Goal: Information Seeking & Learning: Check status

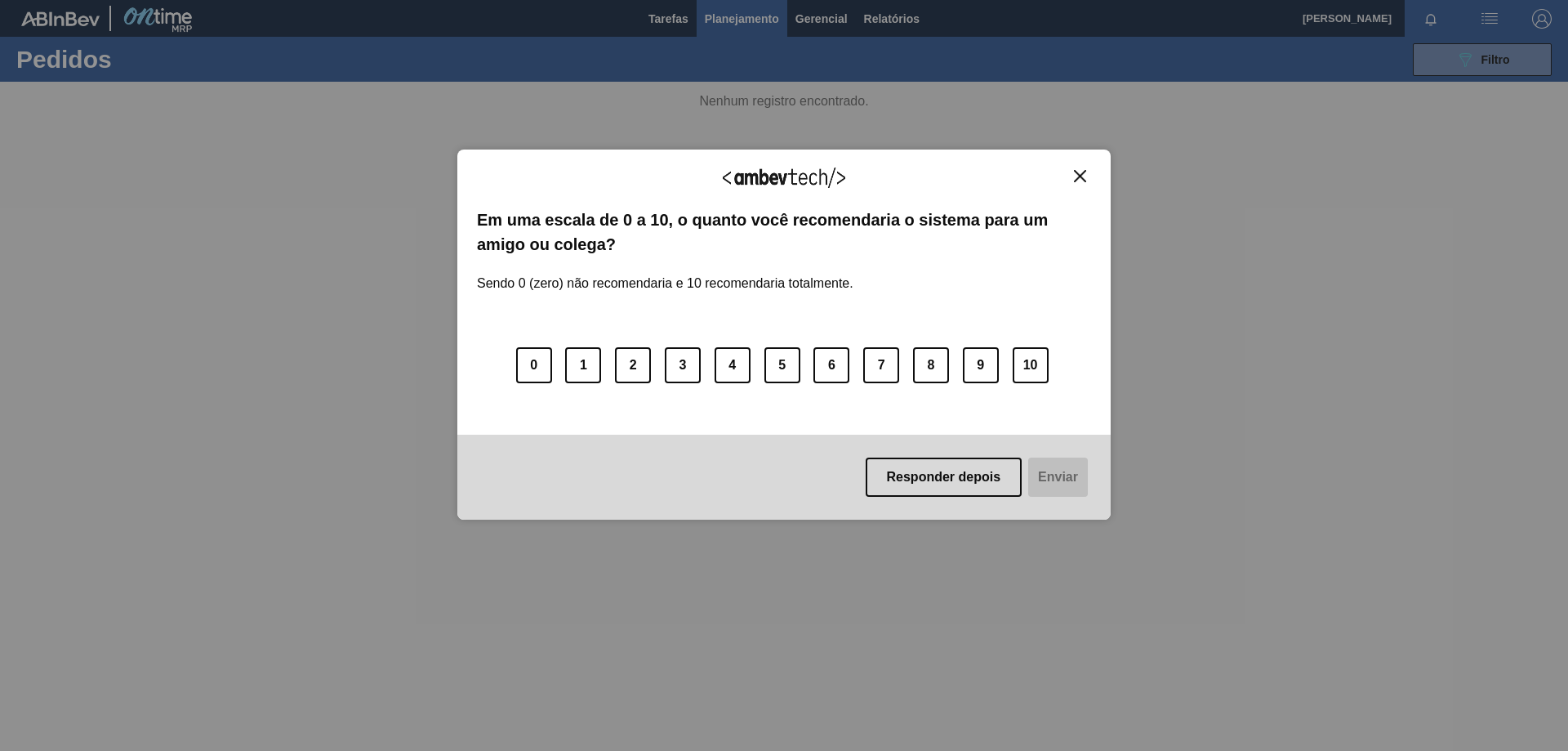
click at [992, 476] on button "Responder depois" at bounding box center [943, 477] width 156 height 39
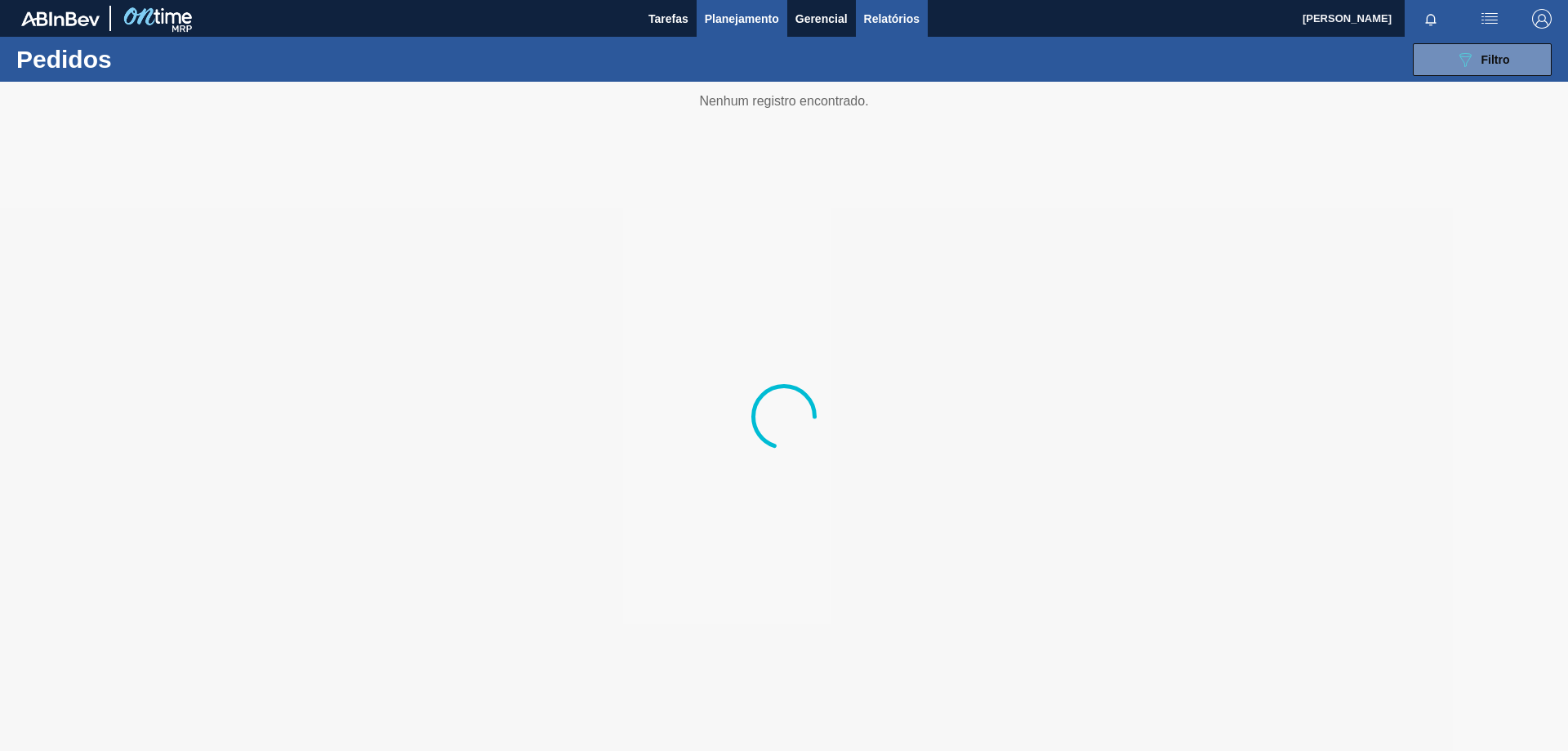
click at [893, 19] on span "Relatórios" at bounding box center [892, 19] width 55 height 20
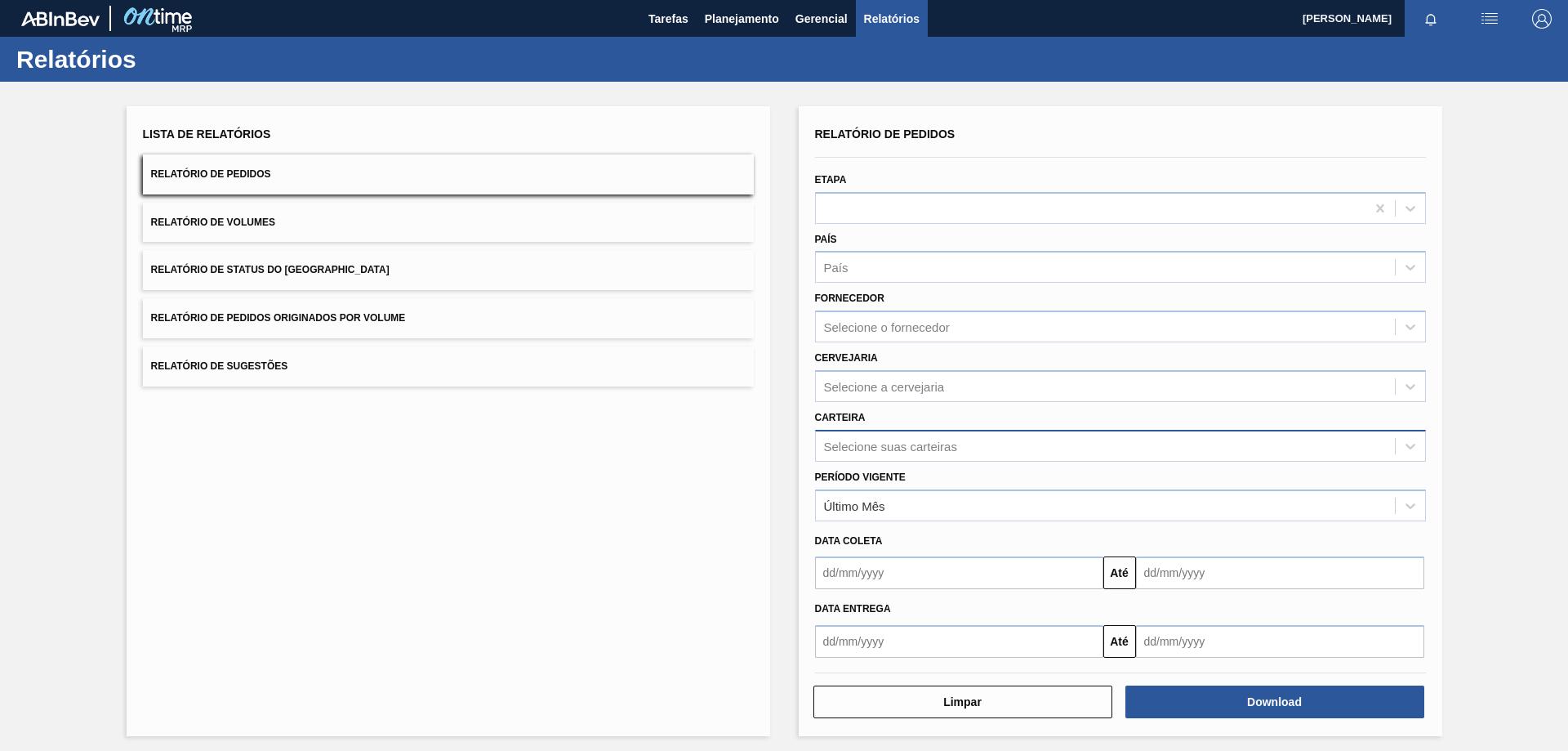
click at [884, 446] on div "Selecione suas carteiras" at bounding box center [890, 445] width 133 height 14
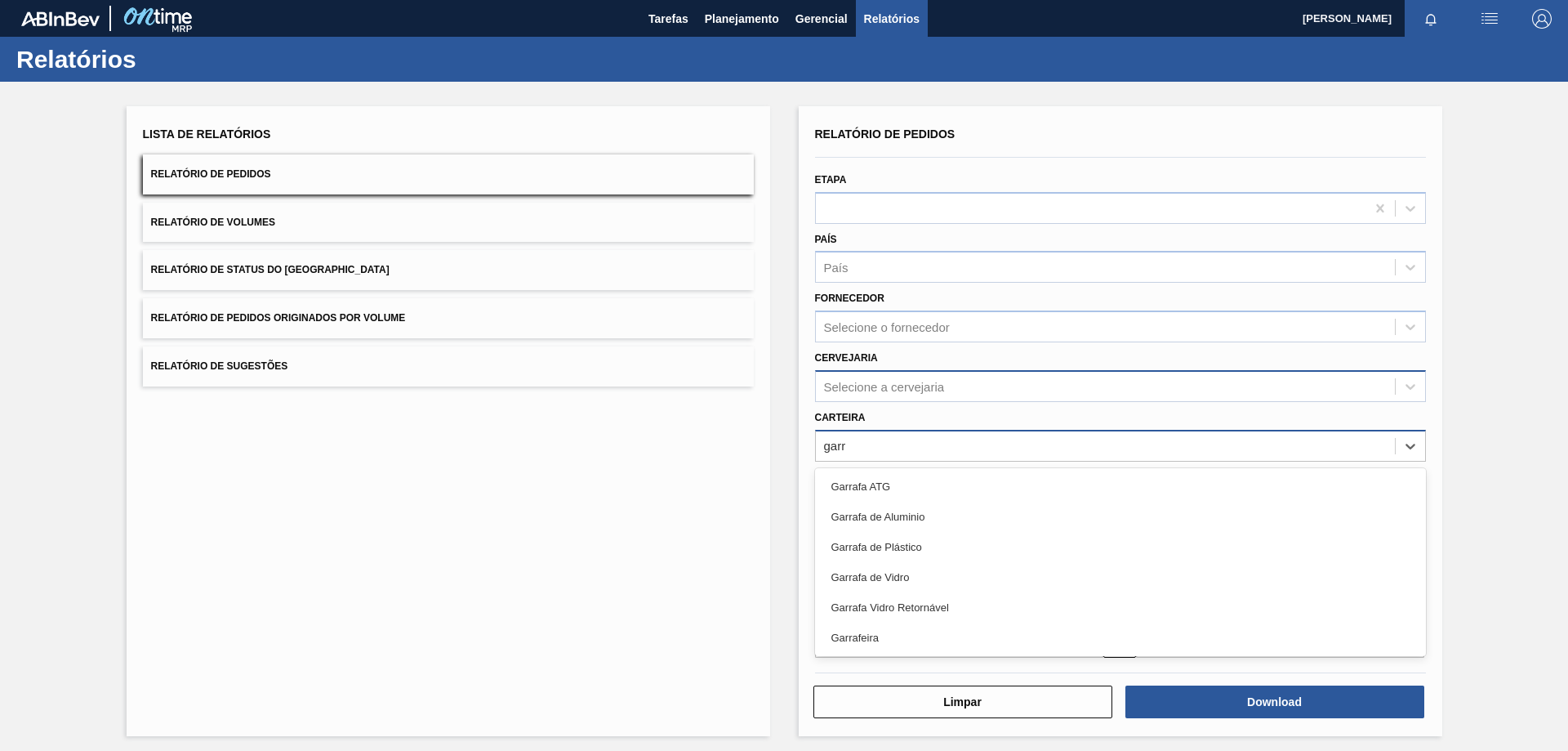
type input "garra"
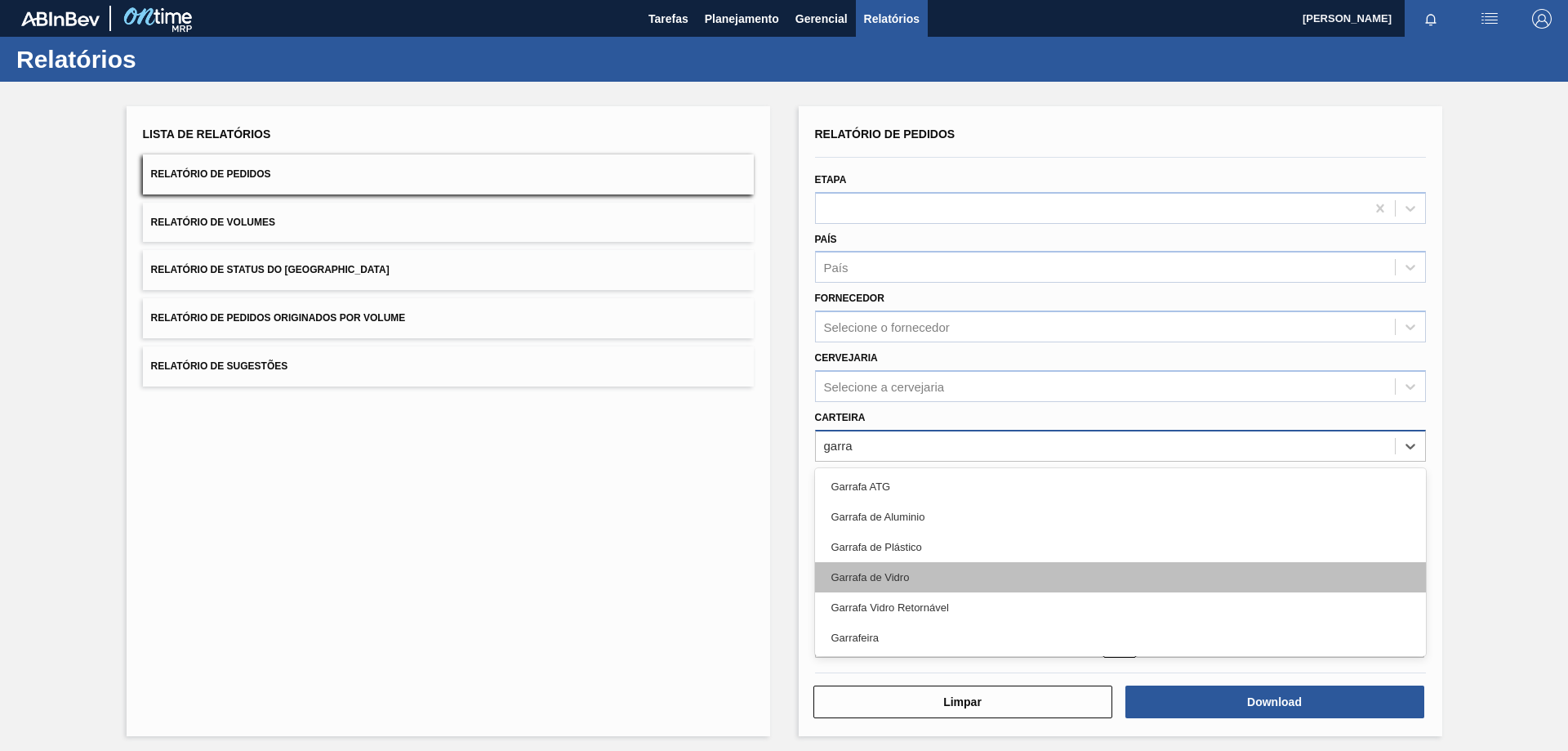
click at [910, 575] on div "Garrafa de Vidro" at bounding box center [1120, 576] width 611 height 30
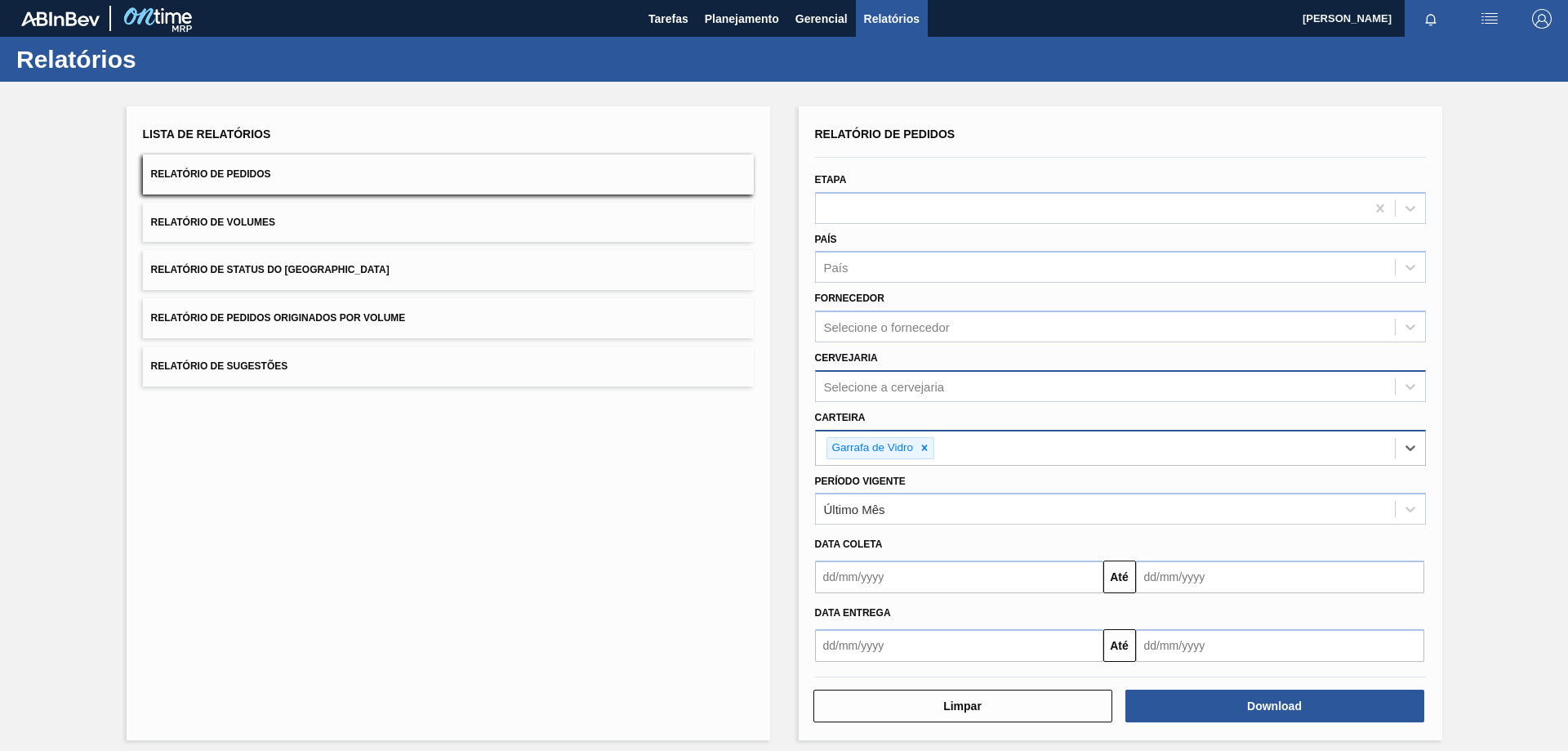
click at [891, 370] on div "Selecione a cervejaria" at bounding box center [1120, 385] width 611 height 32
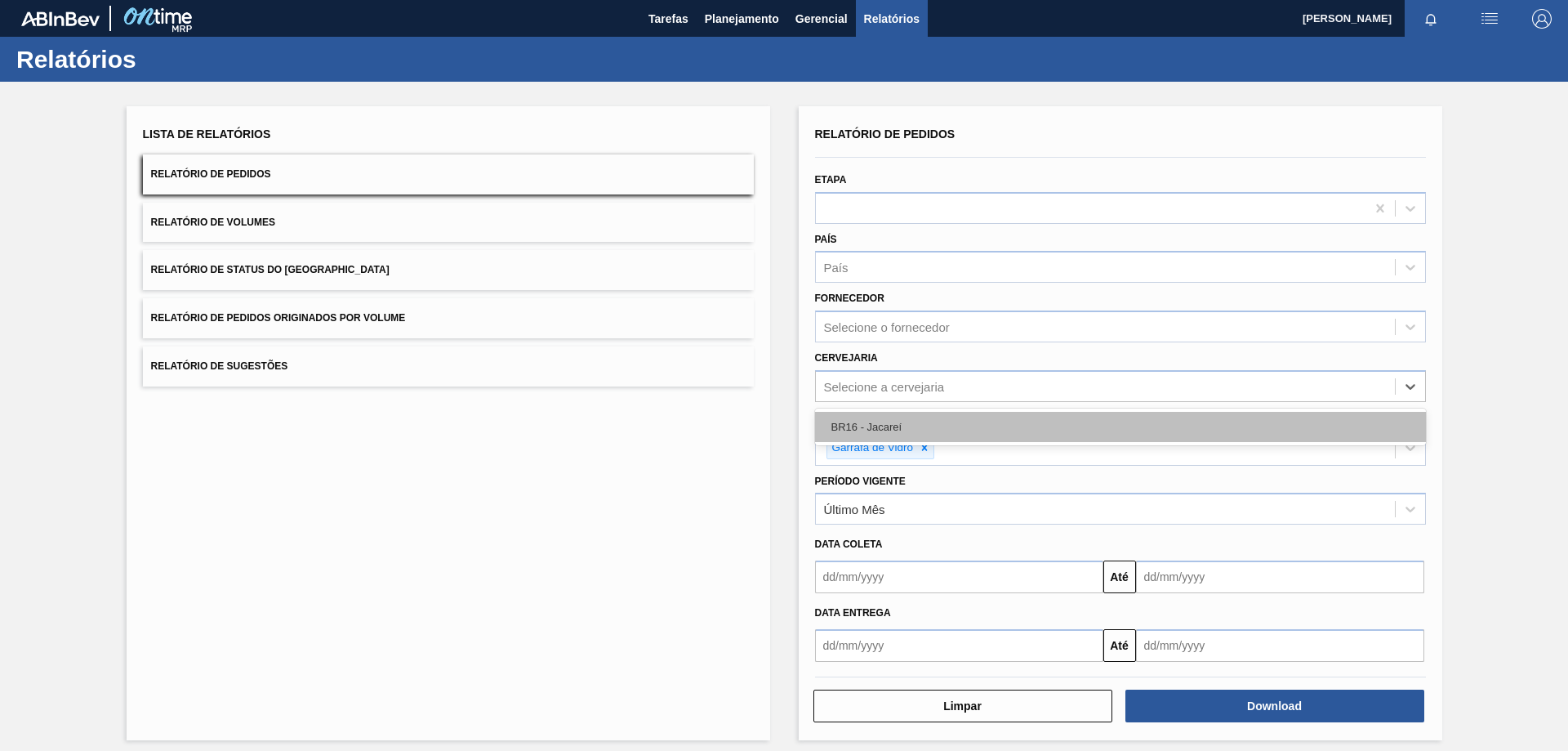
click at [887, 418] on div "BR16 - Jacareí" at bounding box center [1120, 426] width 611 height 30
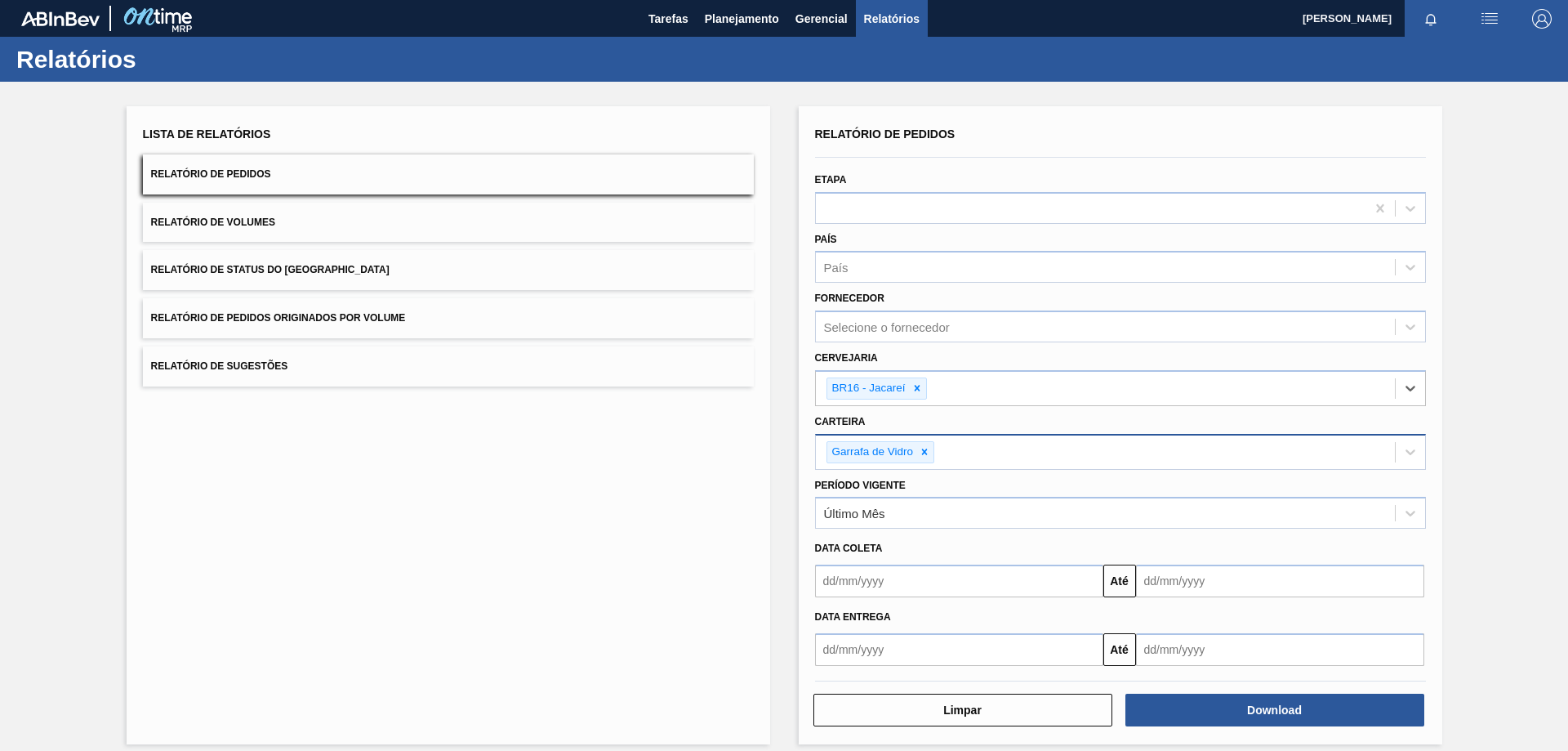
click at [847, 569] on input "text" at bounding box center [959, 581] width 288 height 33
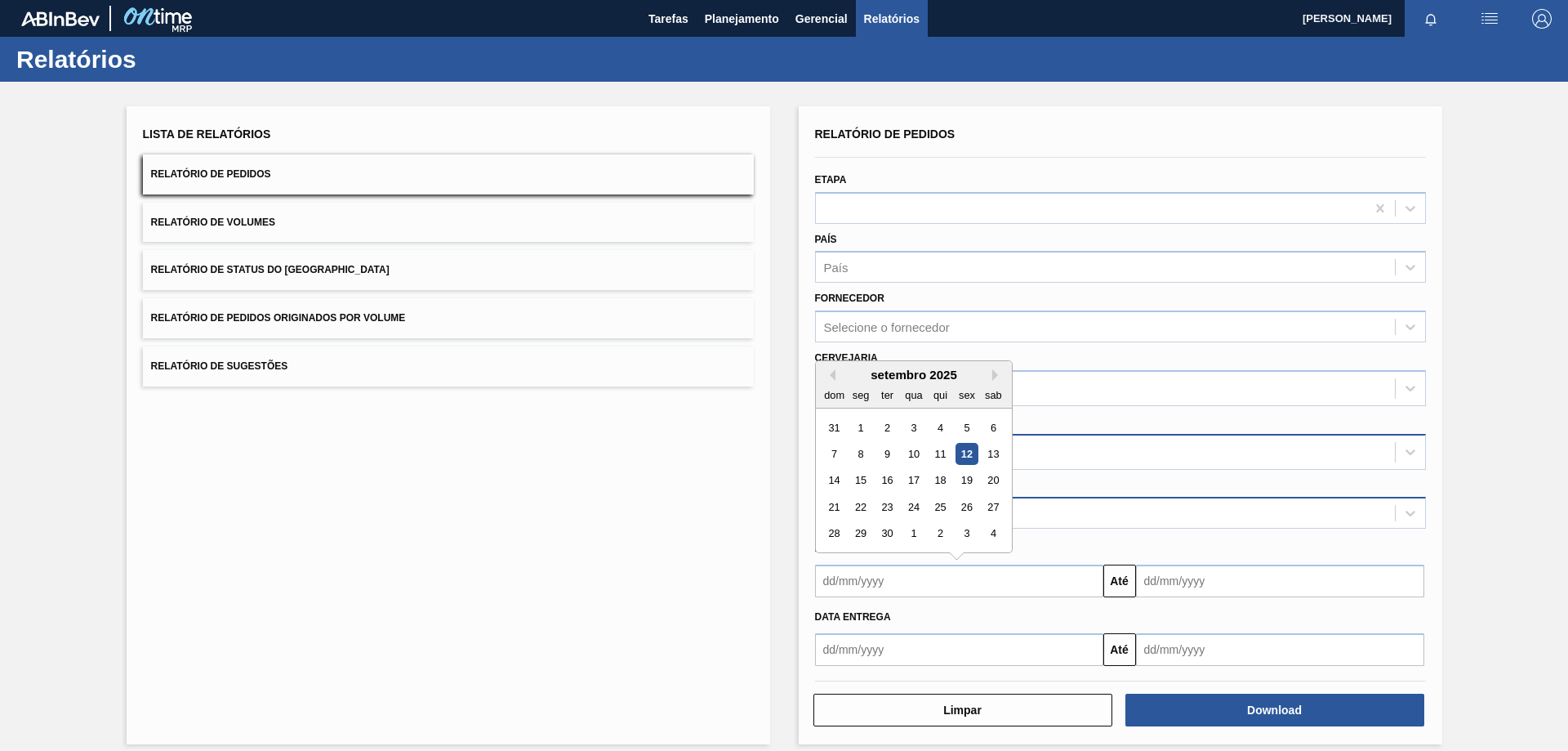
drag, startPoint x: 968, startPoint y: 454, endPoint x: 1069, endPoint y: 505, distance: 113.1
click at [968, 454] on div "12" at bounding box center [967, 454] width 22 height 22
type input "[DATE]"
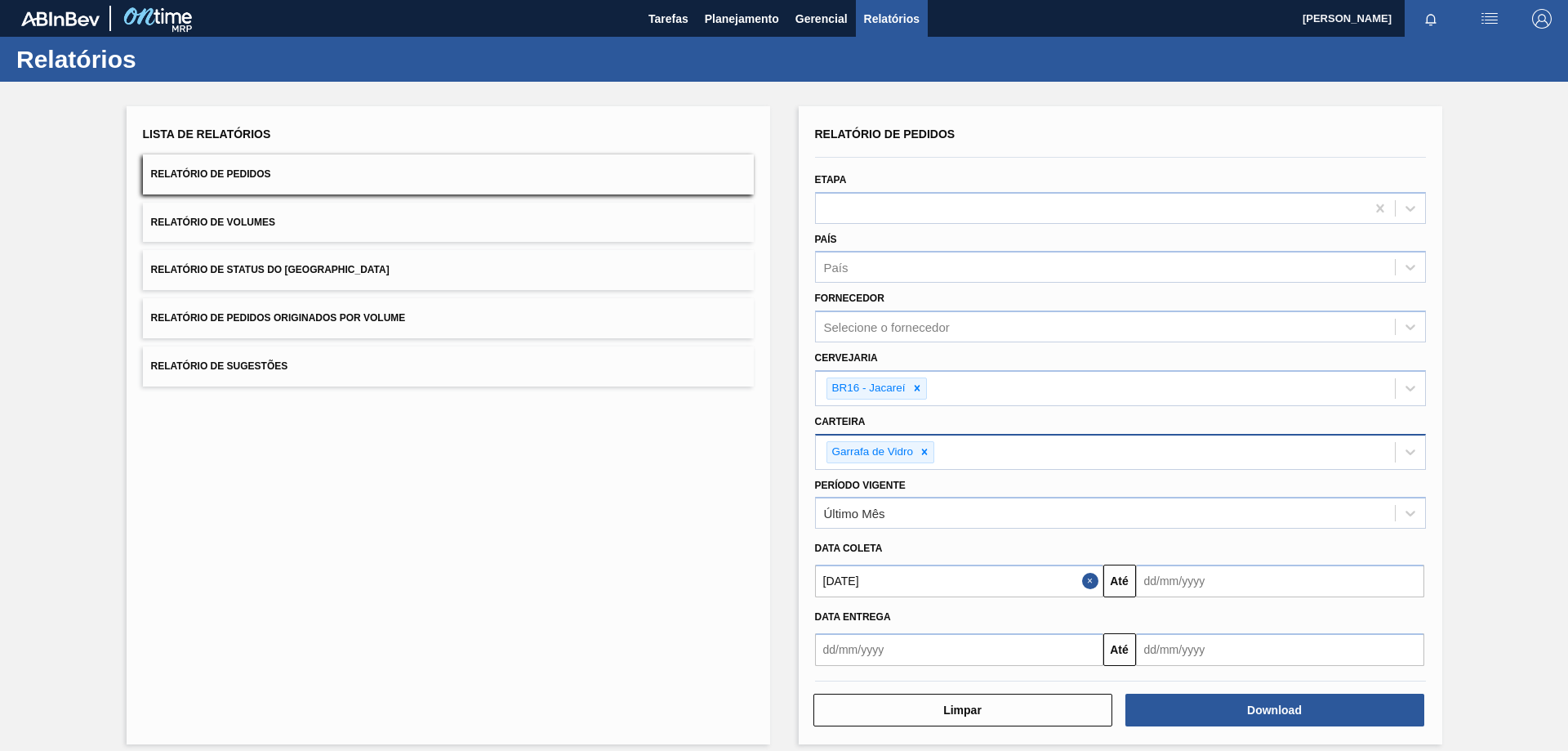
click at [1188, 577] on input "text" at bounding box center [1280, 581] width 288 height 33
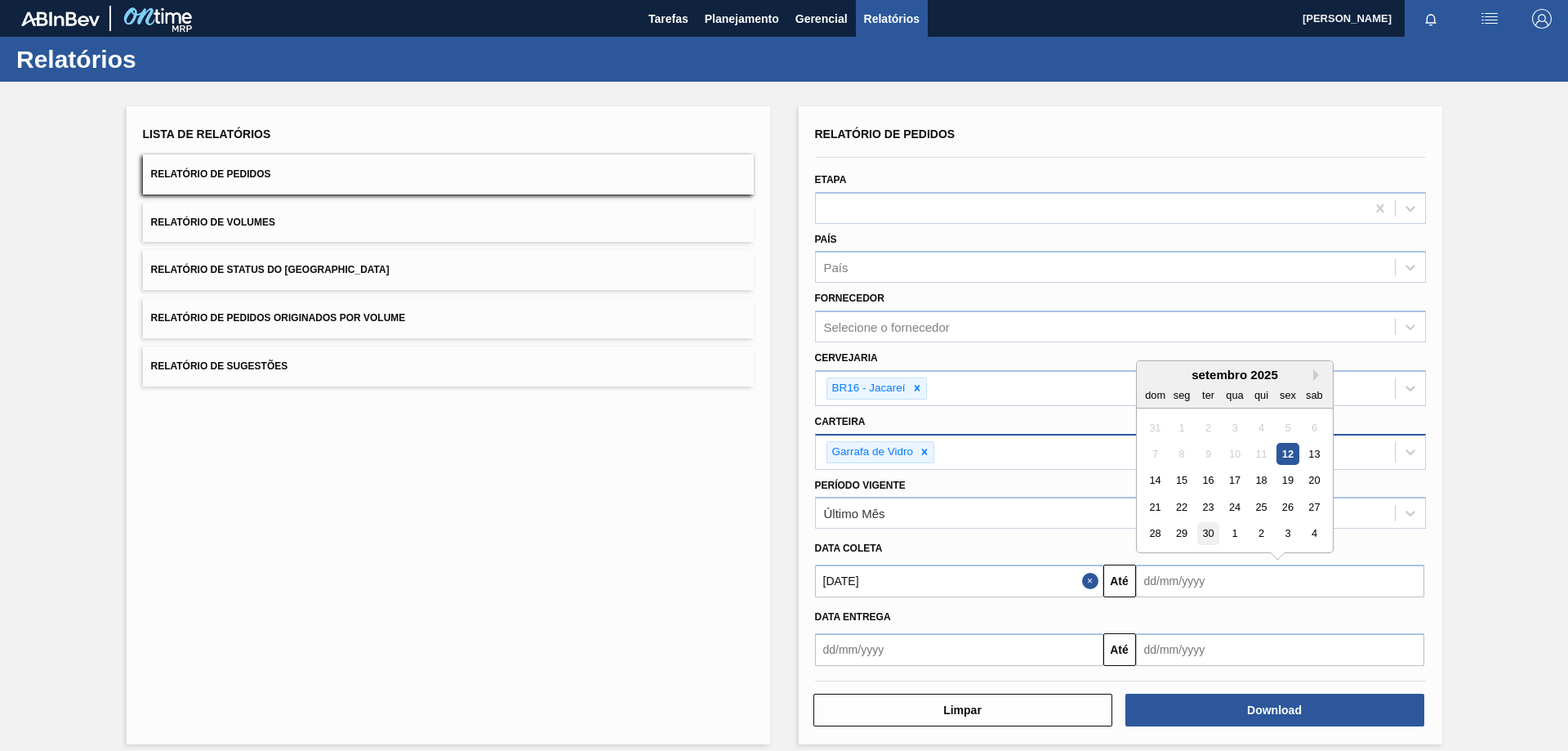
click at [1200, 528] on div "30" at bounding box center [1207, 534] width 22 height 22
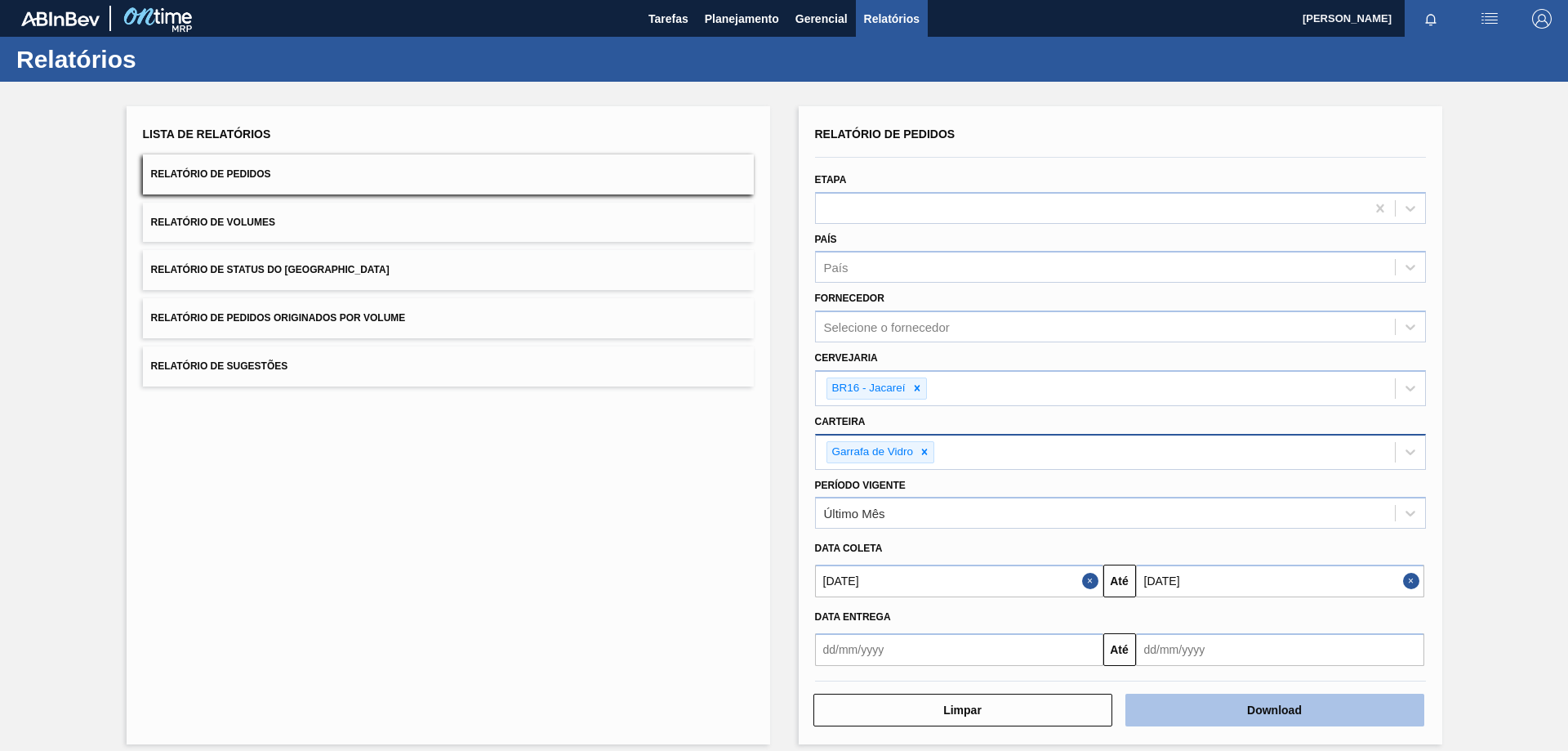
type input "[DATE]"
click at [1175, 700] on button "Download" at bounding box center [1275, 710] width 299 height 33
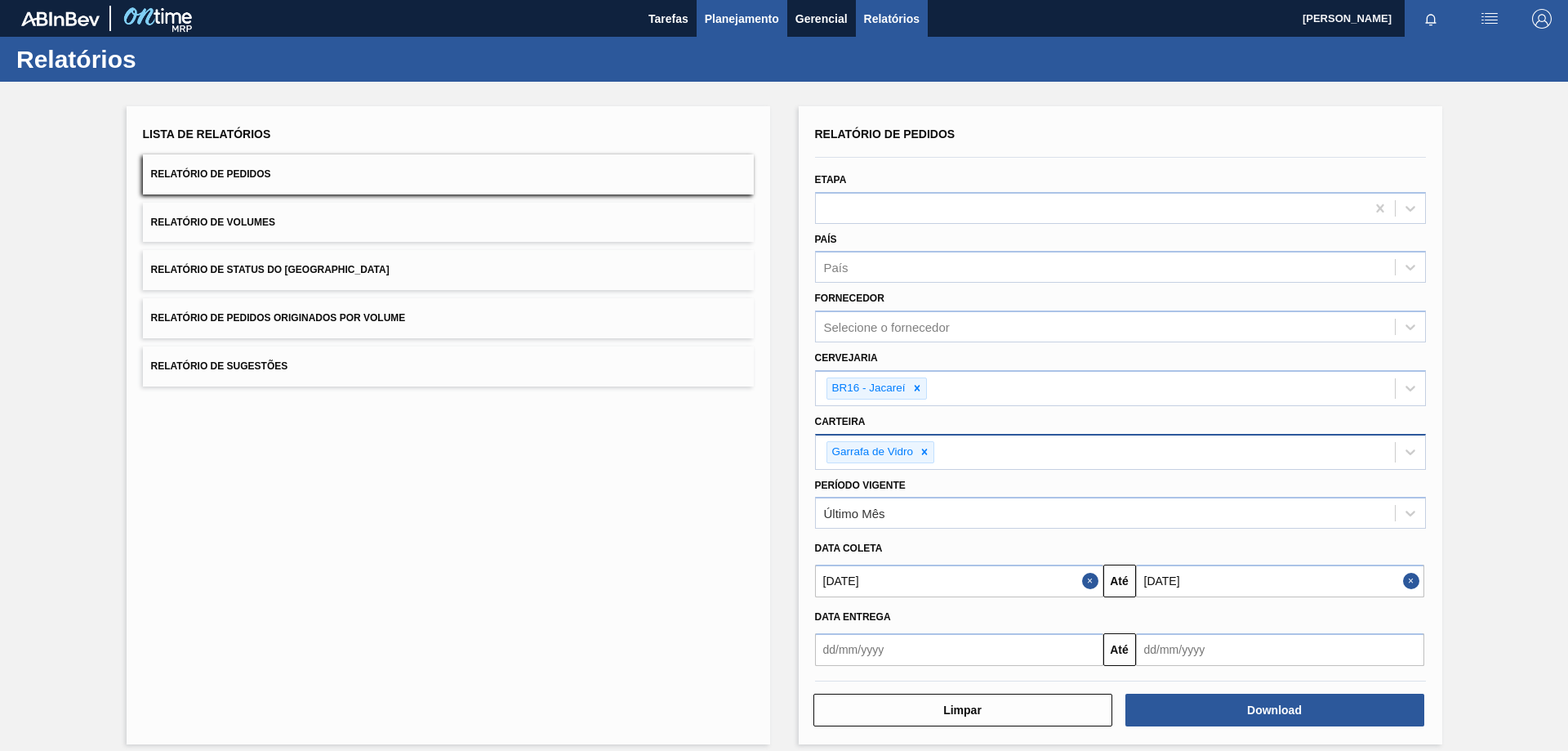
click at [752, 16] on span "Planejamento" at bounding box center [741, 19] width 74 height 20
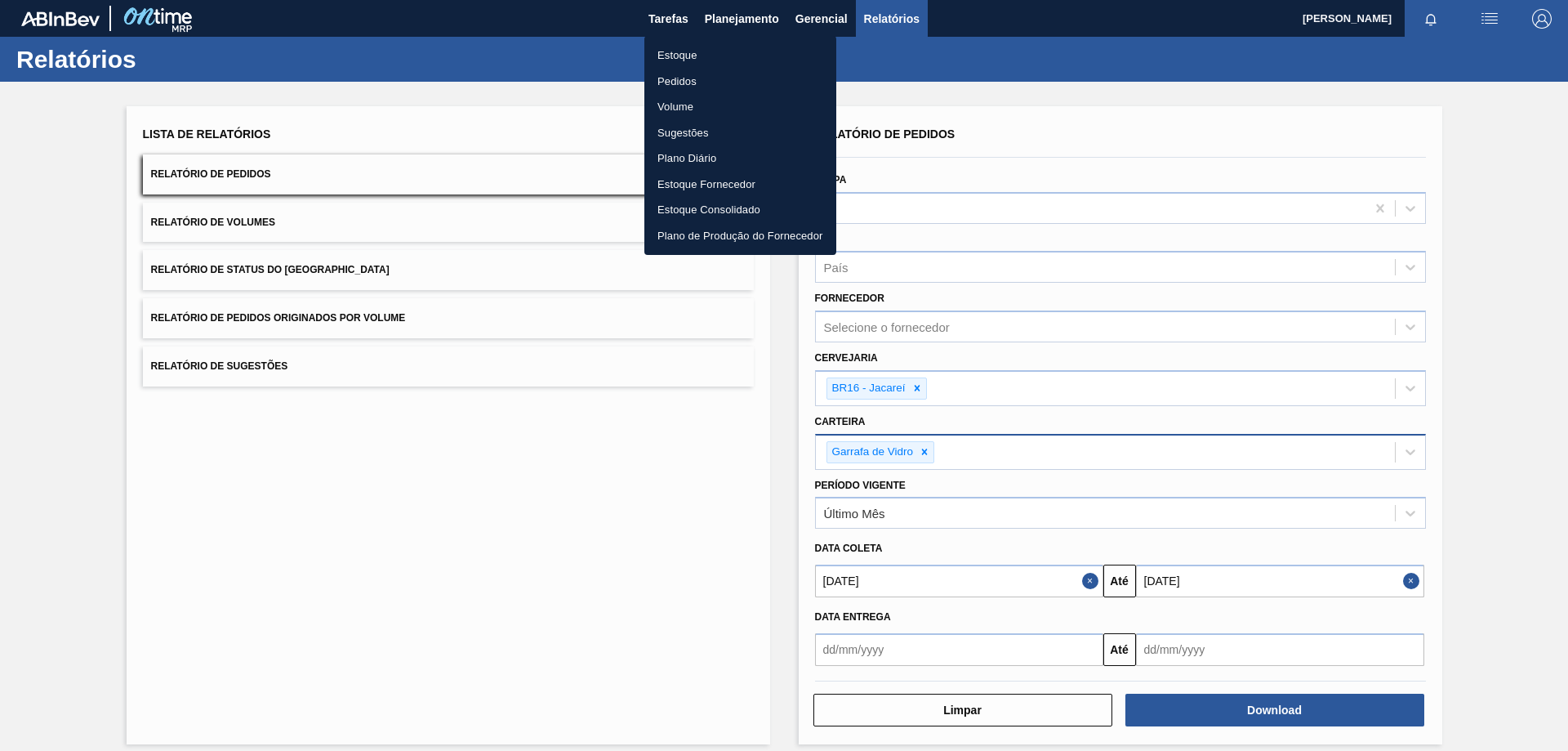
click at [698, 56] on li "Estoque" at bounding box center [741, 55] width 192 height 26
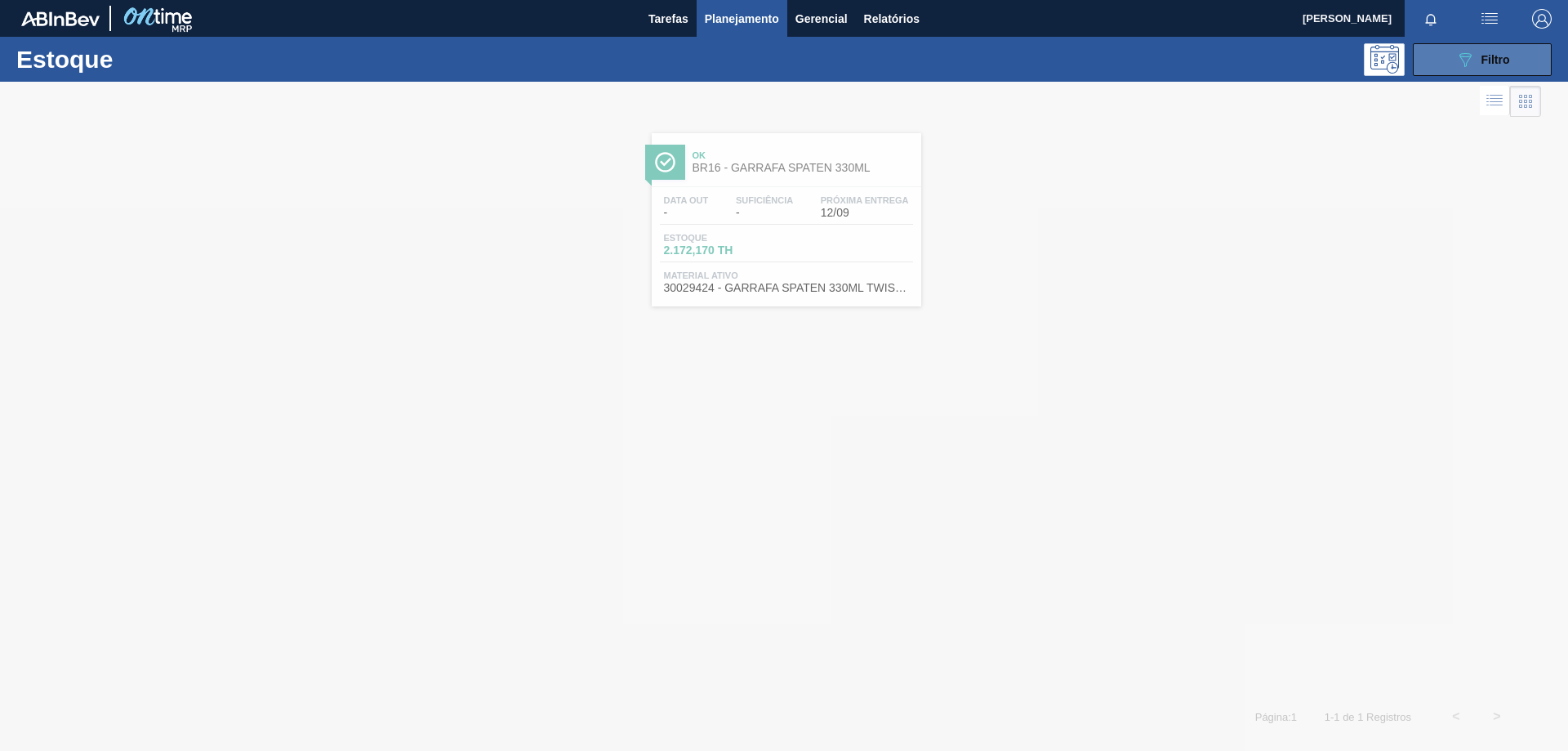
click at [1495, 73] on button "089F7B8B-B2A5-4AFE-B5C0-19BA573D28AC Filtro" at bounding box center [1483, 60] width 139 height 33
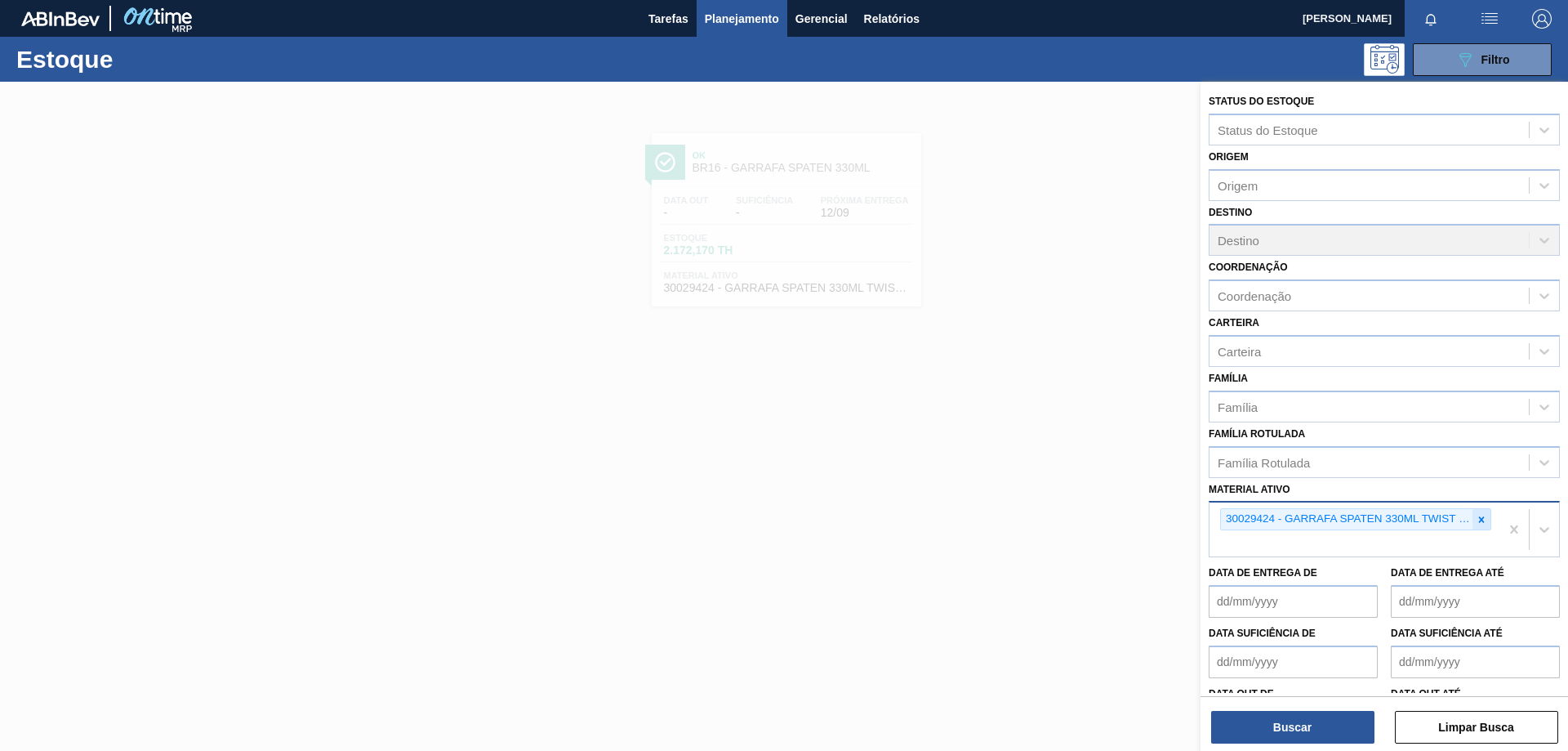
click at [1476, 518] on icon at bounding box center [1481, 519] width 12 height 12
click at [1479, 519] on icon at bounding box center [1482, 519] width 5 height 5
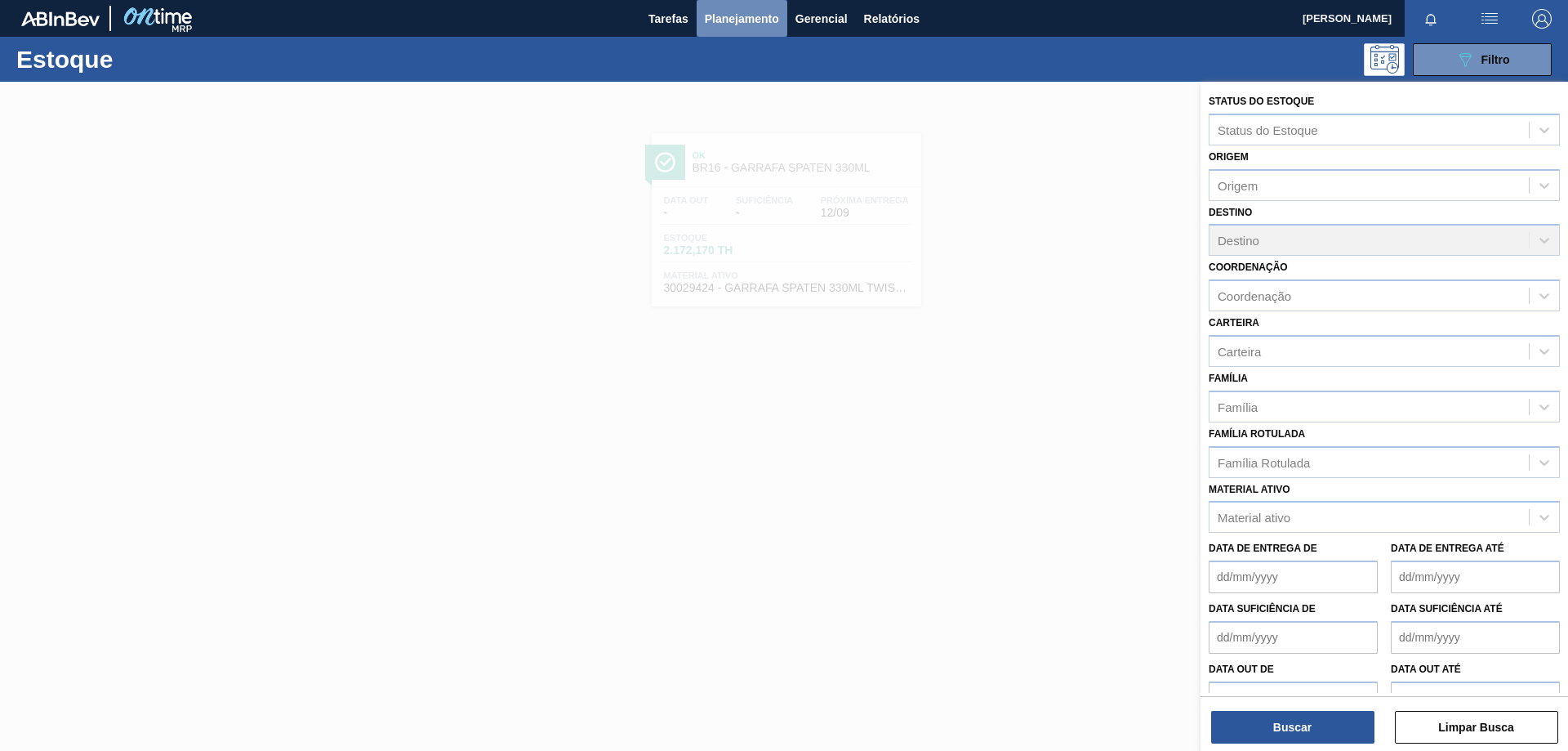
click at [718, 27] on span "Planejamento" at bounding box center [741, 19] width 74 height 20
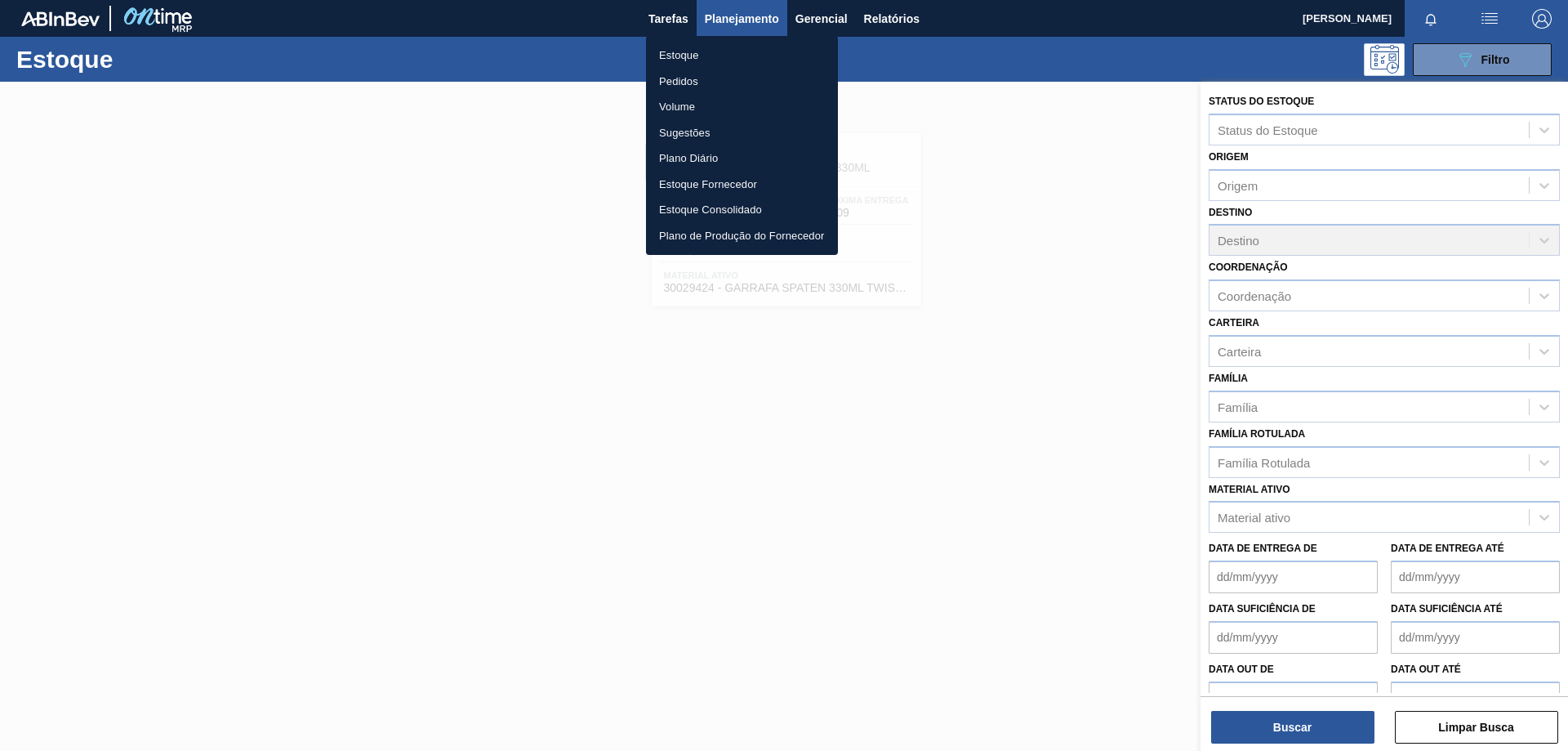
click at [694, 82] on li "Pedidos" at bounding box center [741, 81] width 192 height 26
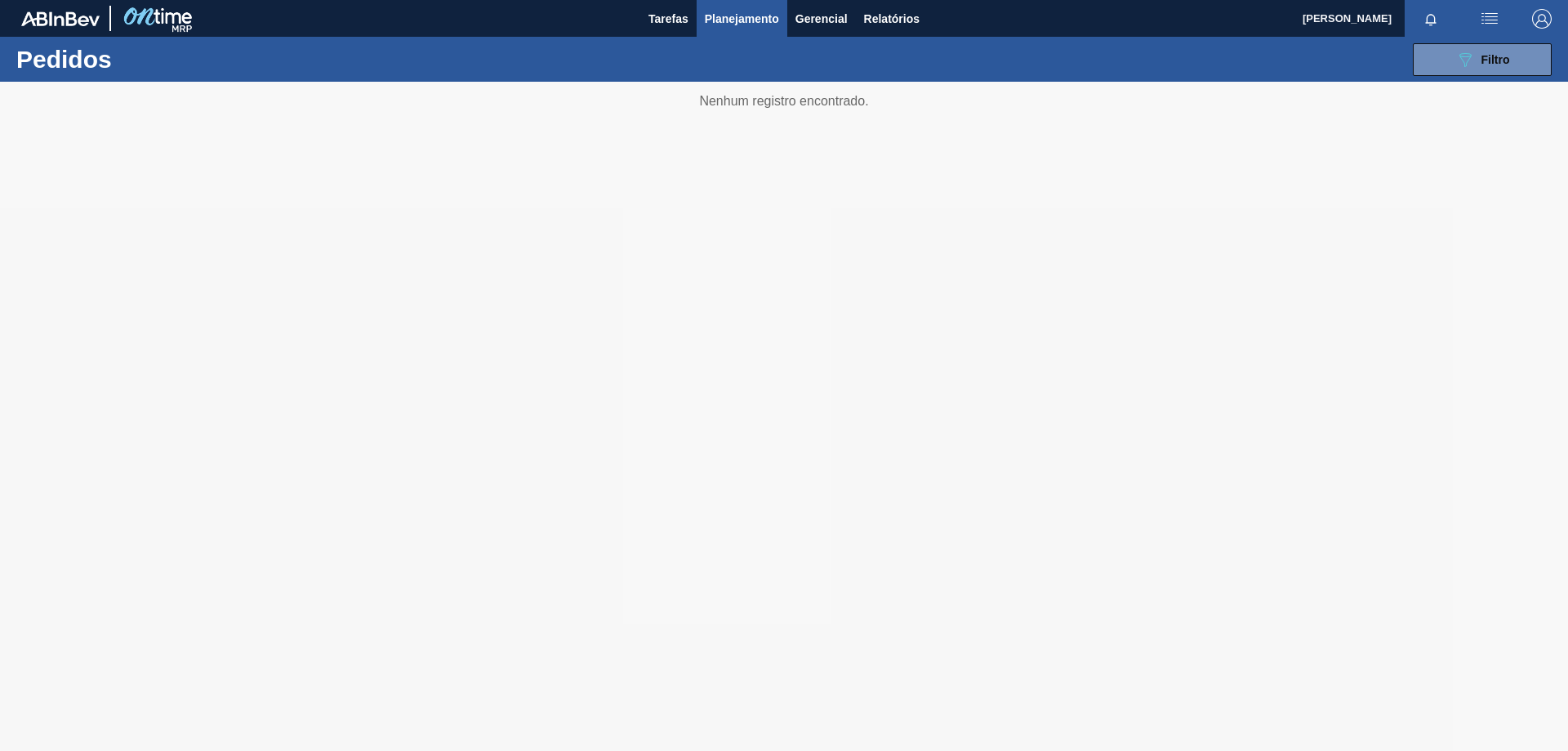
click at [1469, 80] on div "089F7B8B-B2A5-4AFE-B5C0-19BA573D28AC Filtro Código Pedido Portal Códido PO SAP …" at bounding box center [910, 60] width 1299 height 49
click at [1469, 70] on button "089F7B8B-B2A5-4AFE-B5C0-19BA573D28AC Filtro" at bounding box center [1483, 60] width 139 height 33
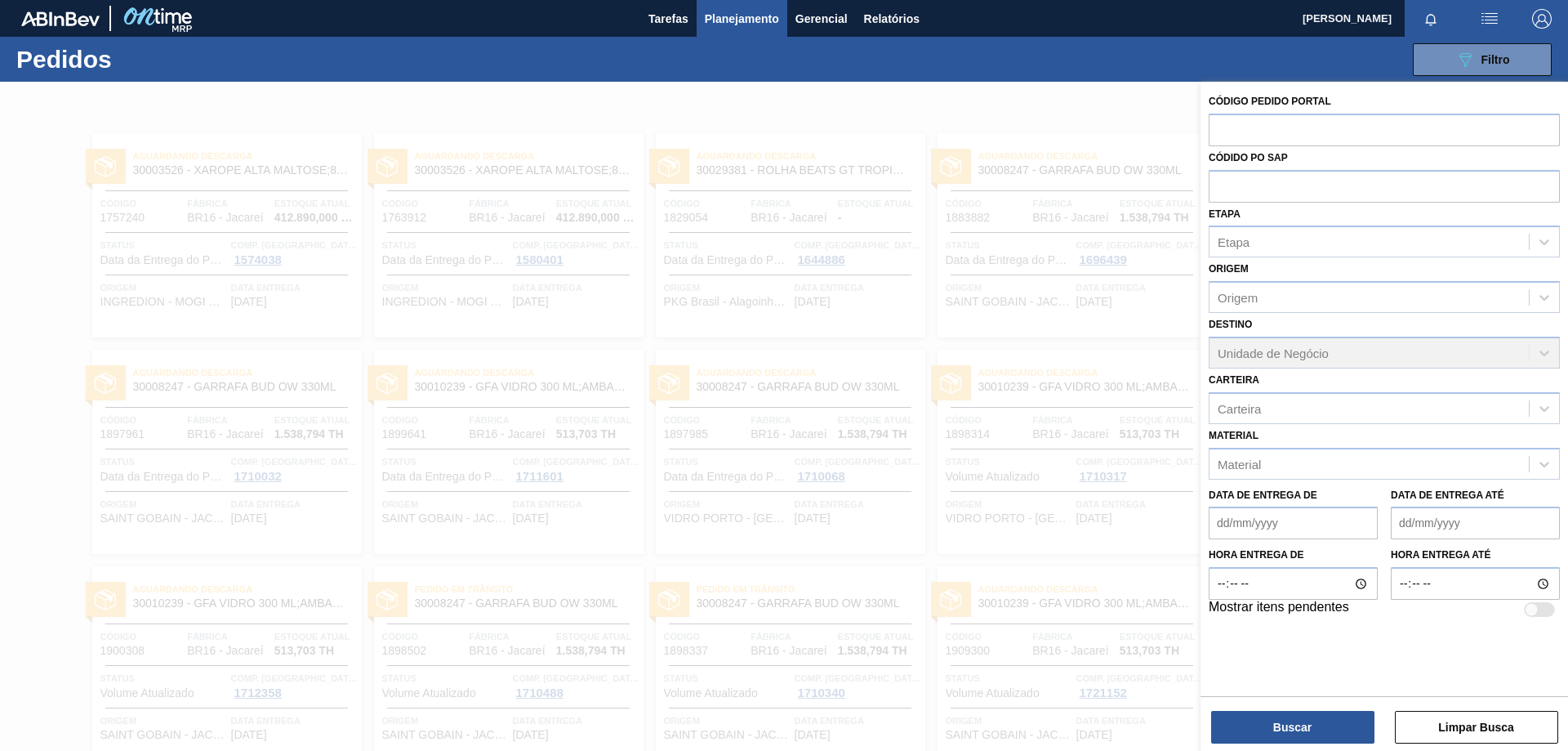
click at [1279, 134] on input "text" at bounding box center [1384, 129] width 351 height 31
paste input "2019462"
type input "2019462"
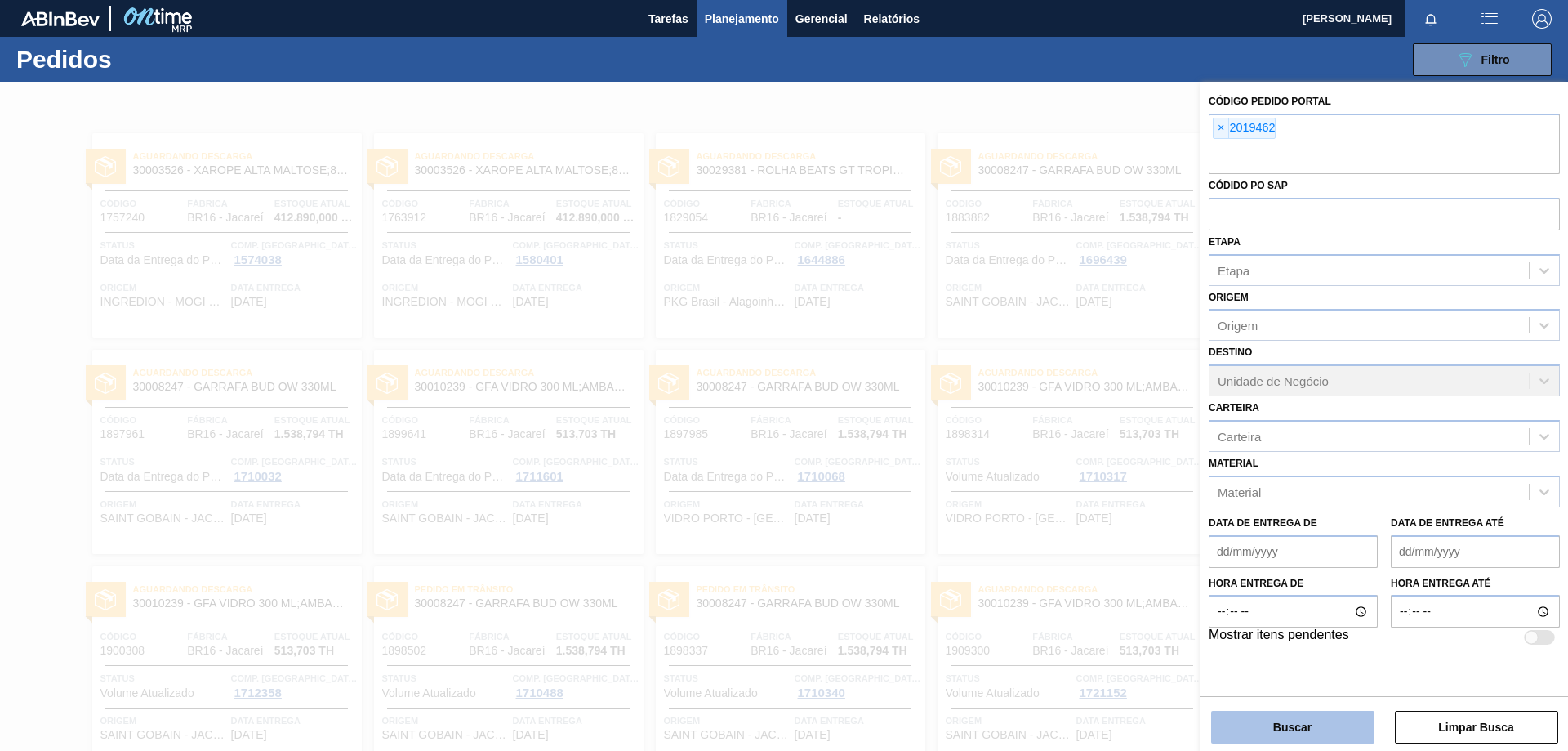
click at [1302, 725] on button "Buscar" at bounding box center [1292, 727] width 164 height 33
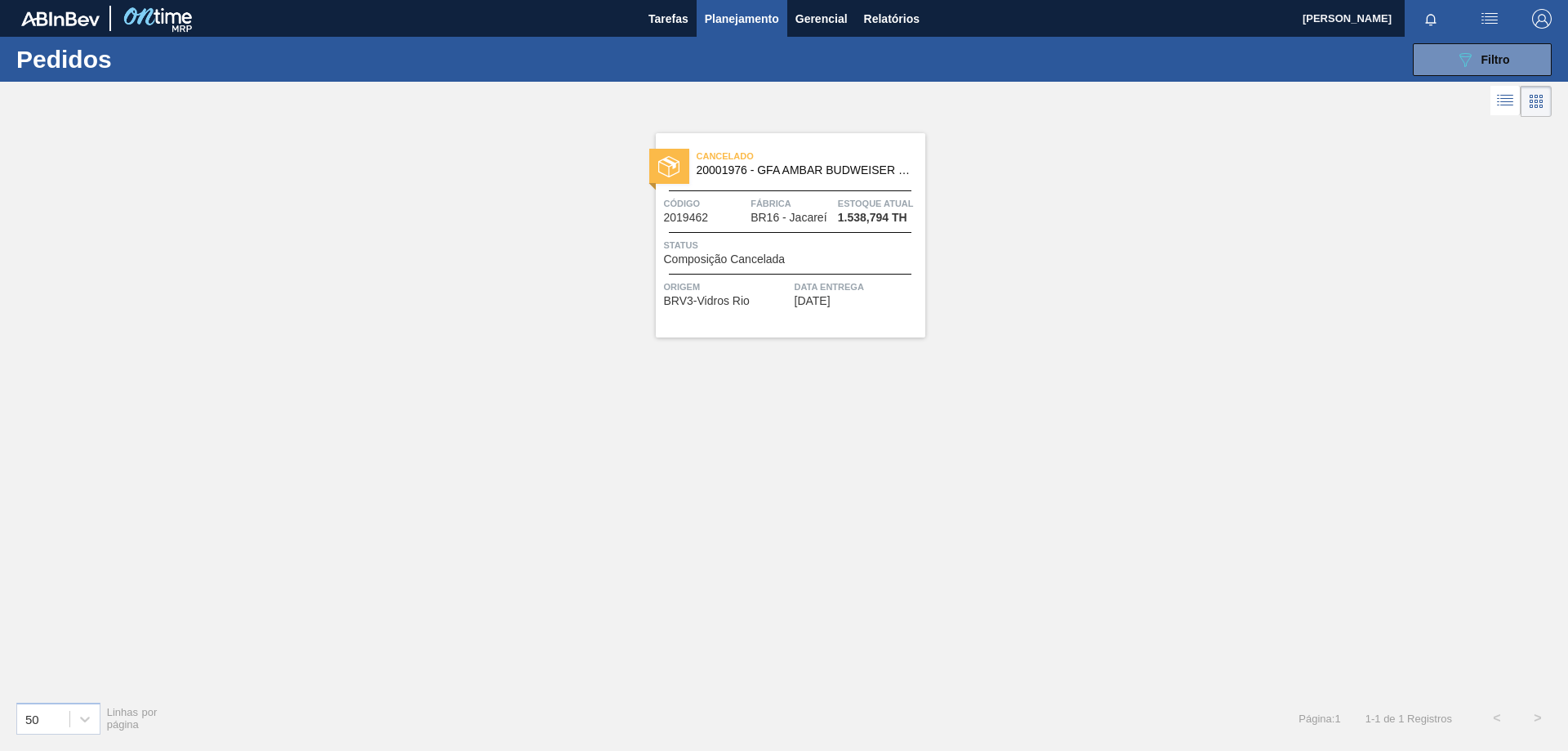
click at [779, 184] on div "Cancelado 20001976 - GFA AMBAR BUDWEISER 330ML 197G Código 2019462 Fábrica BR16…" at bounding box center [790, 235] width 269 height 204
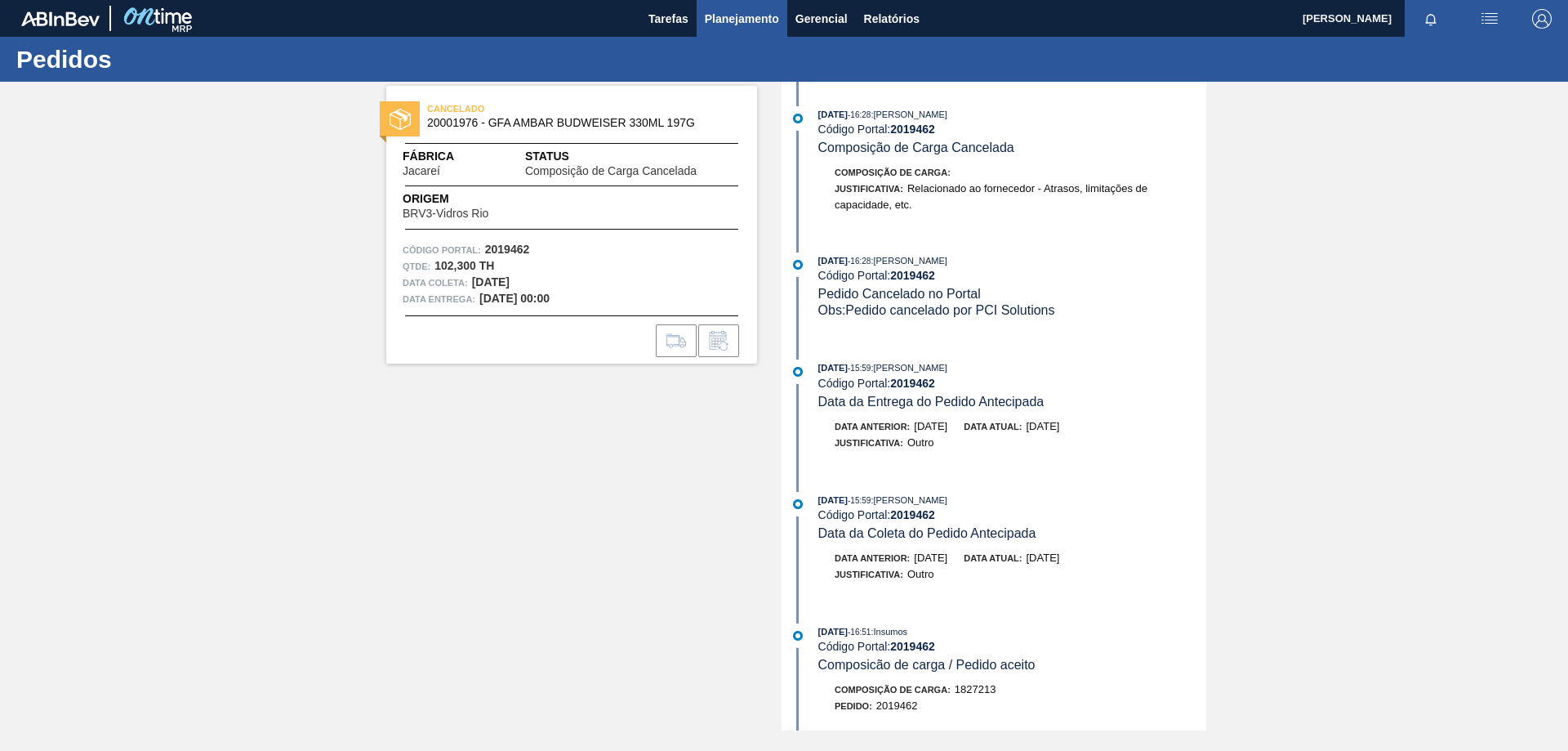
click at [720, 14] on span "Planejamento" at bounding box center [741, 19] width 74 height 20
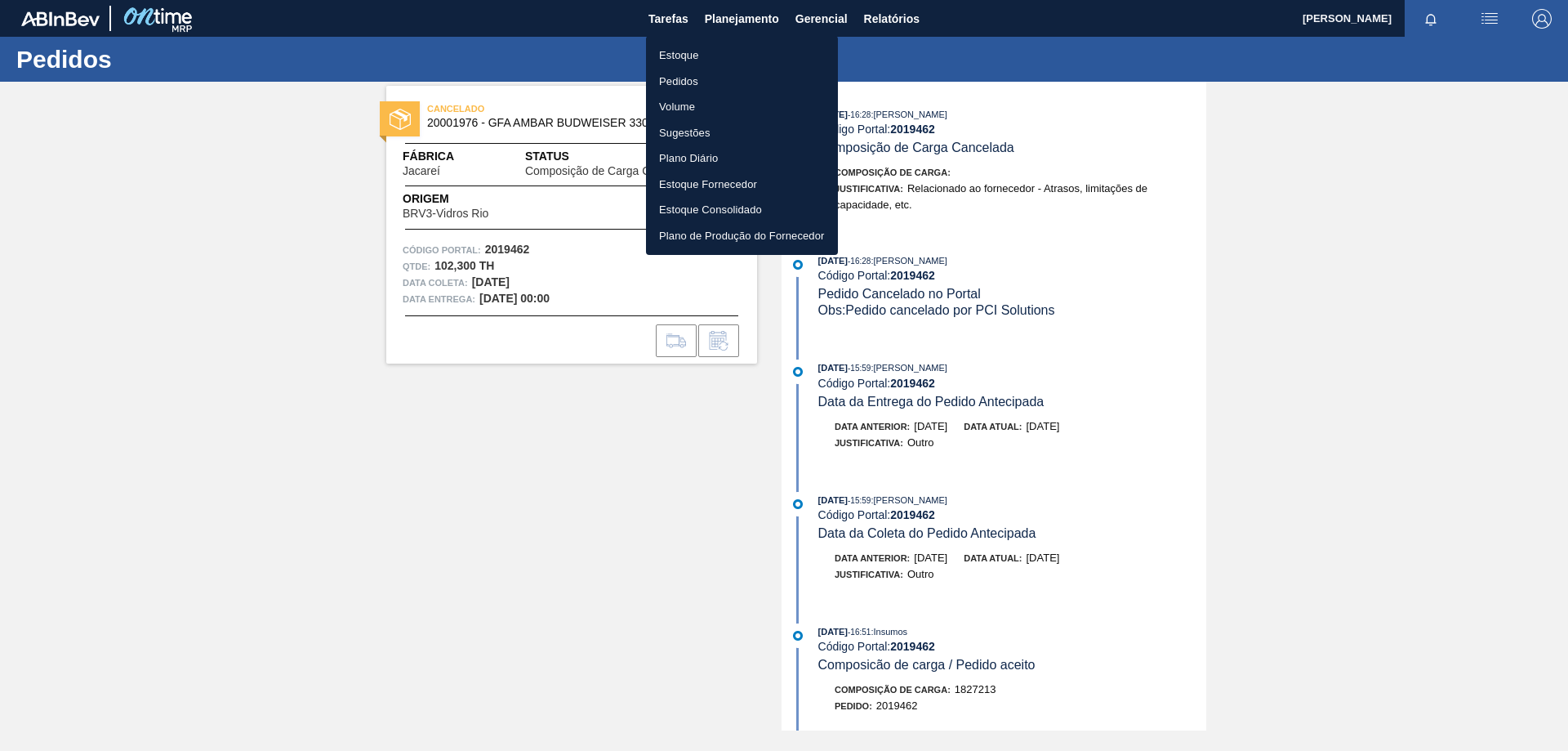
click at [716, 81] on li "Pedidos" at bounding box center [741, 81] width 192 height 26
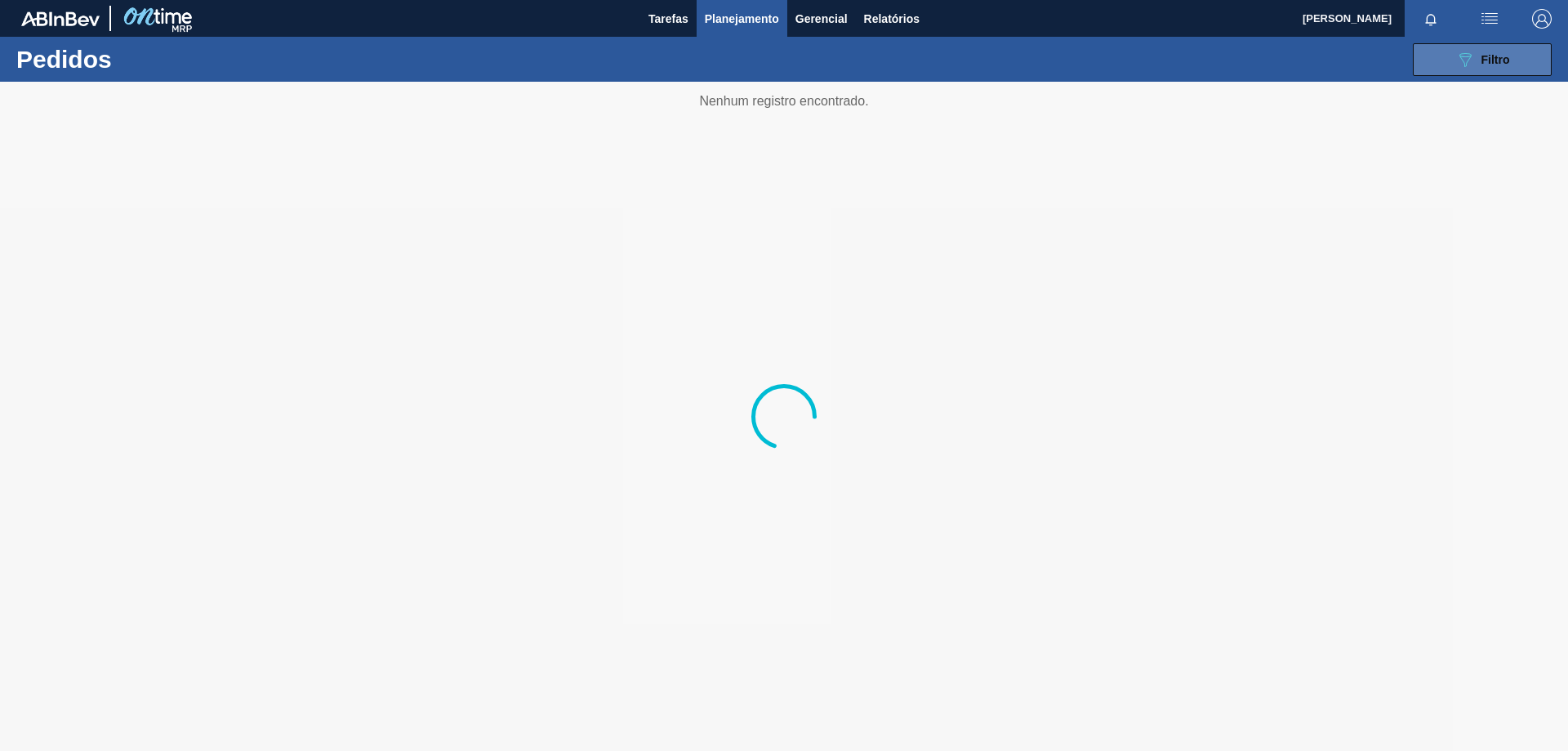
click at [1478, 67] on div "089F7B8B-B2A5-4AFE-B5C0-19BA573D28AC Filtro" at bounding box center [1483, 60] width 55 height 20
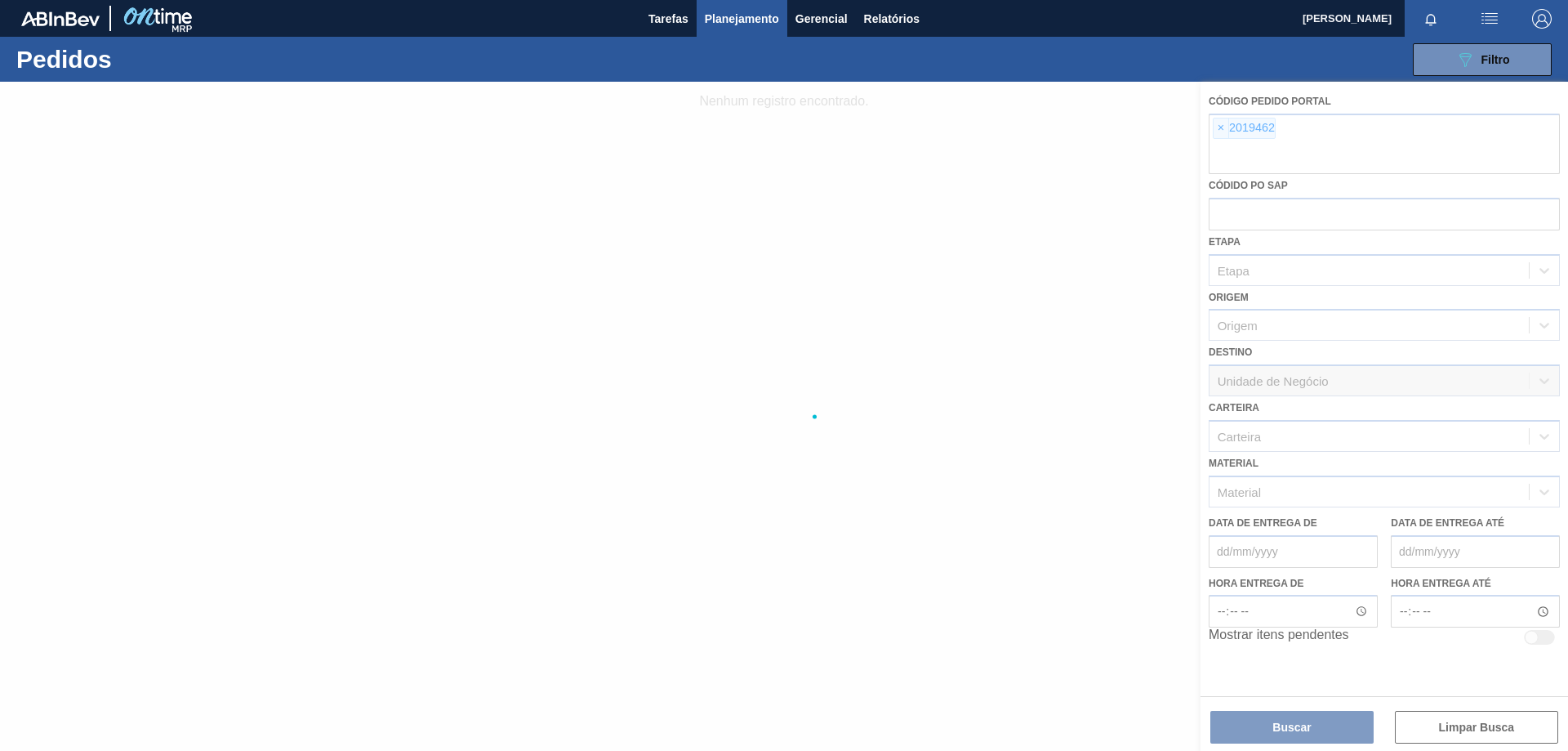
click at [1217, 128] on div at bounding box center [784, 416] width 1568 height 670
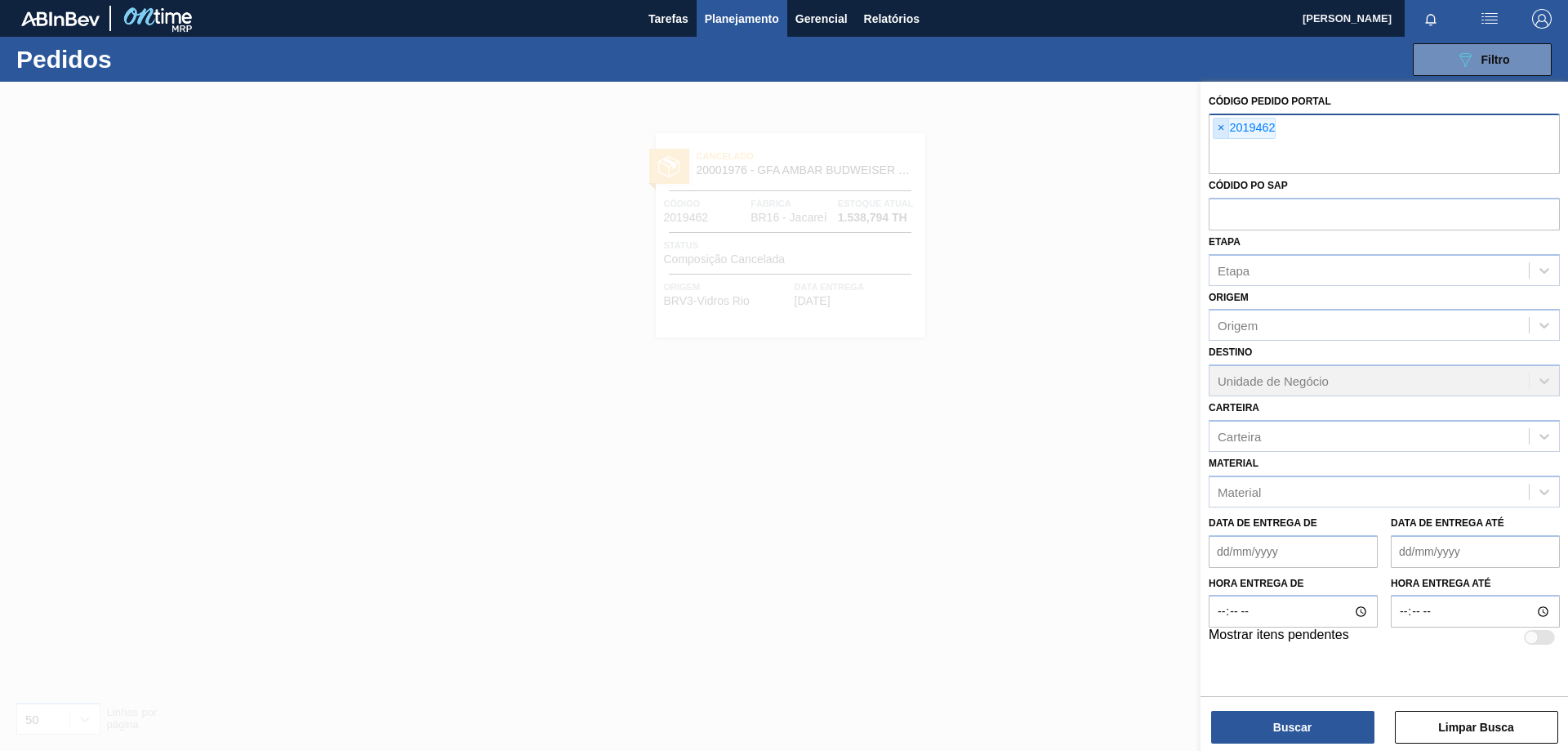
click at [1225, 121] on span "×" at bounding box center [1221, 128] width 15 height 20
paste input "2025322"
type input "2025322"
click at [1320, 733] on button "Buscar" at bounding box center [1292, 727] width 164 height 33
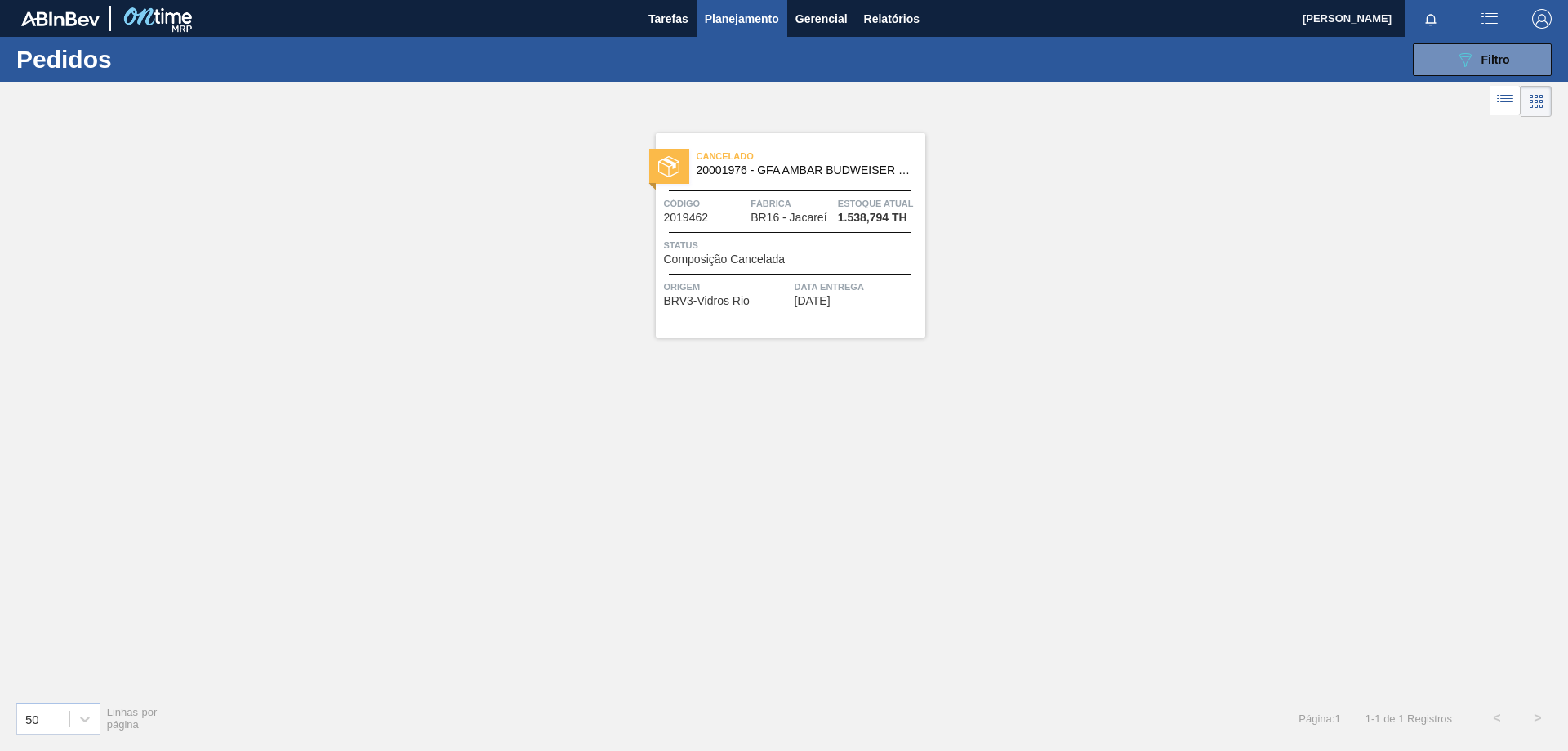
click at [725, 280] on span "Origem" at bounding box center [727, 287] width 127 height 16
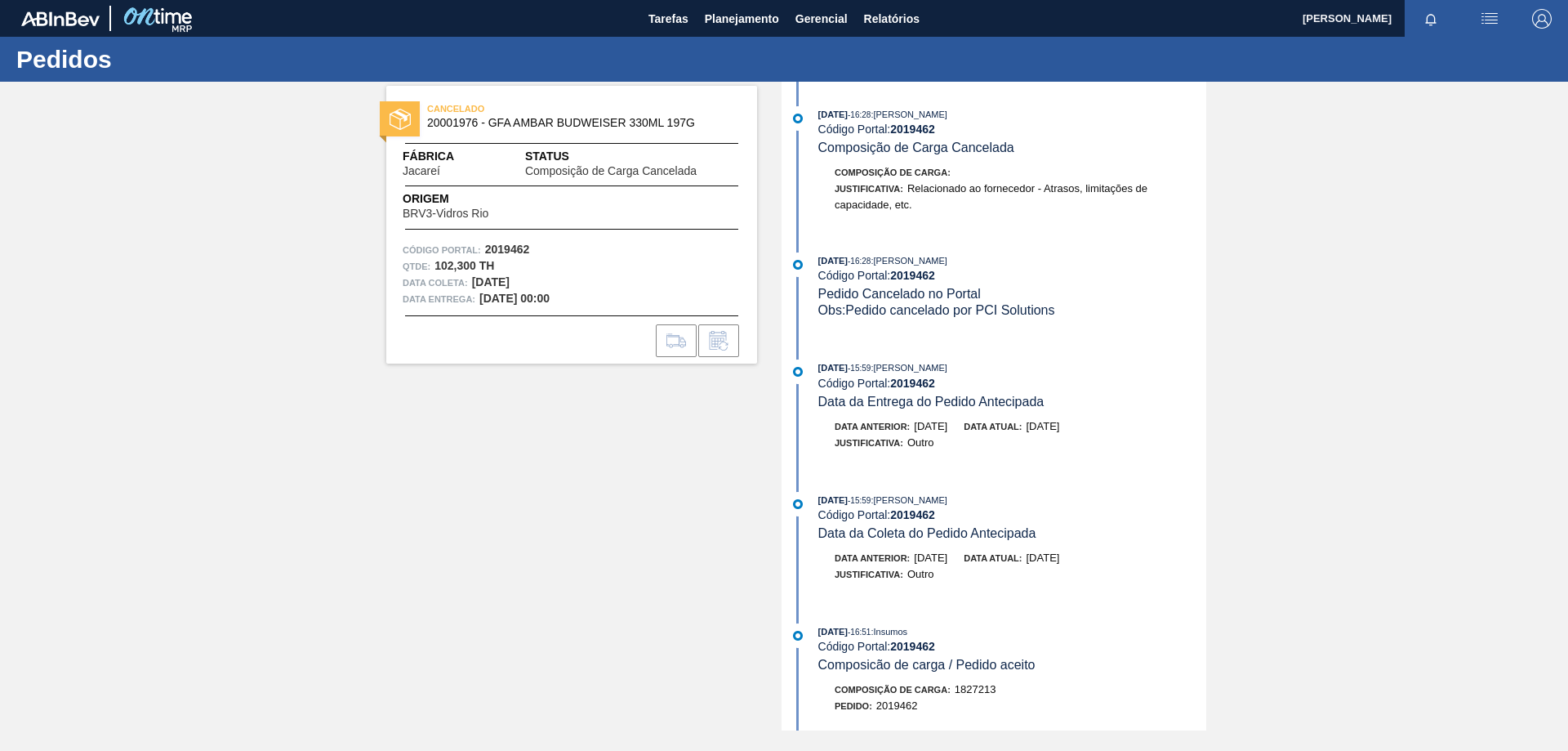
click at [345, 494] on div "CANCELADO 20001976 - GFA AMBAR BUDWEISER 330ML 197G Fábrica Jacareí Status Comp…" at bounding box center [784, 405] width 1568 height 649
click at [886, 176] on span "Composição de Carga :" at bounding box center [893, 172] width 116 height 10
drag, startPoint x: 494, startPoint y: 109, endPoint x: 426, endPoint y: 118, distance: 68.6
click at [426, 118] on div "CANCELADO 20001976 - GFA AMBAR BUDWEISER 330ML 197G" at bounding box center [571, 116] width 371 height 37
click at [722, 244] on div "Código Portal: 2019462" at bounding box center [571, 250] width 338 height 16
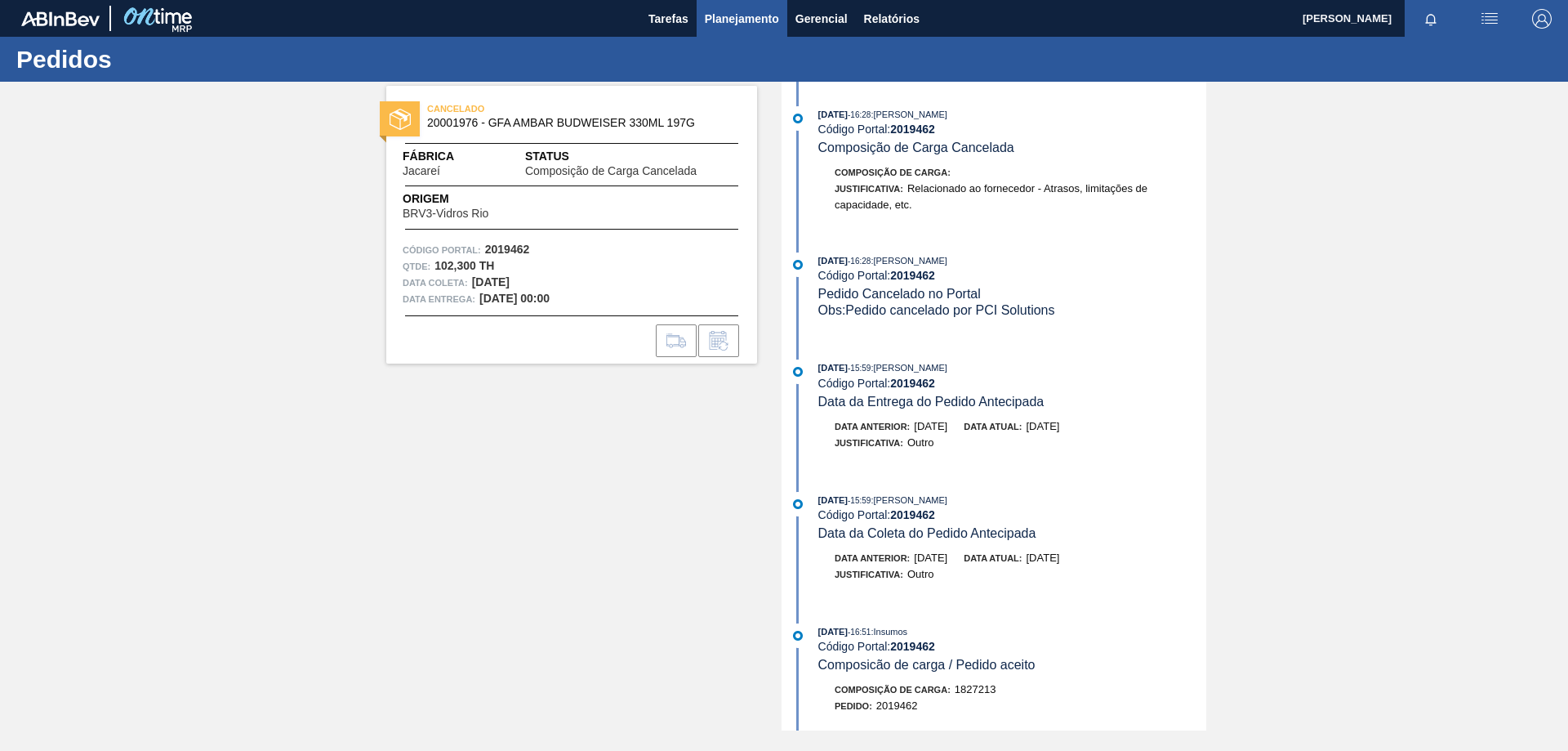
click at [755, 19] on span "Planejamento" at bounding box center [741, 19] width 74 height 20
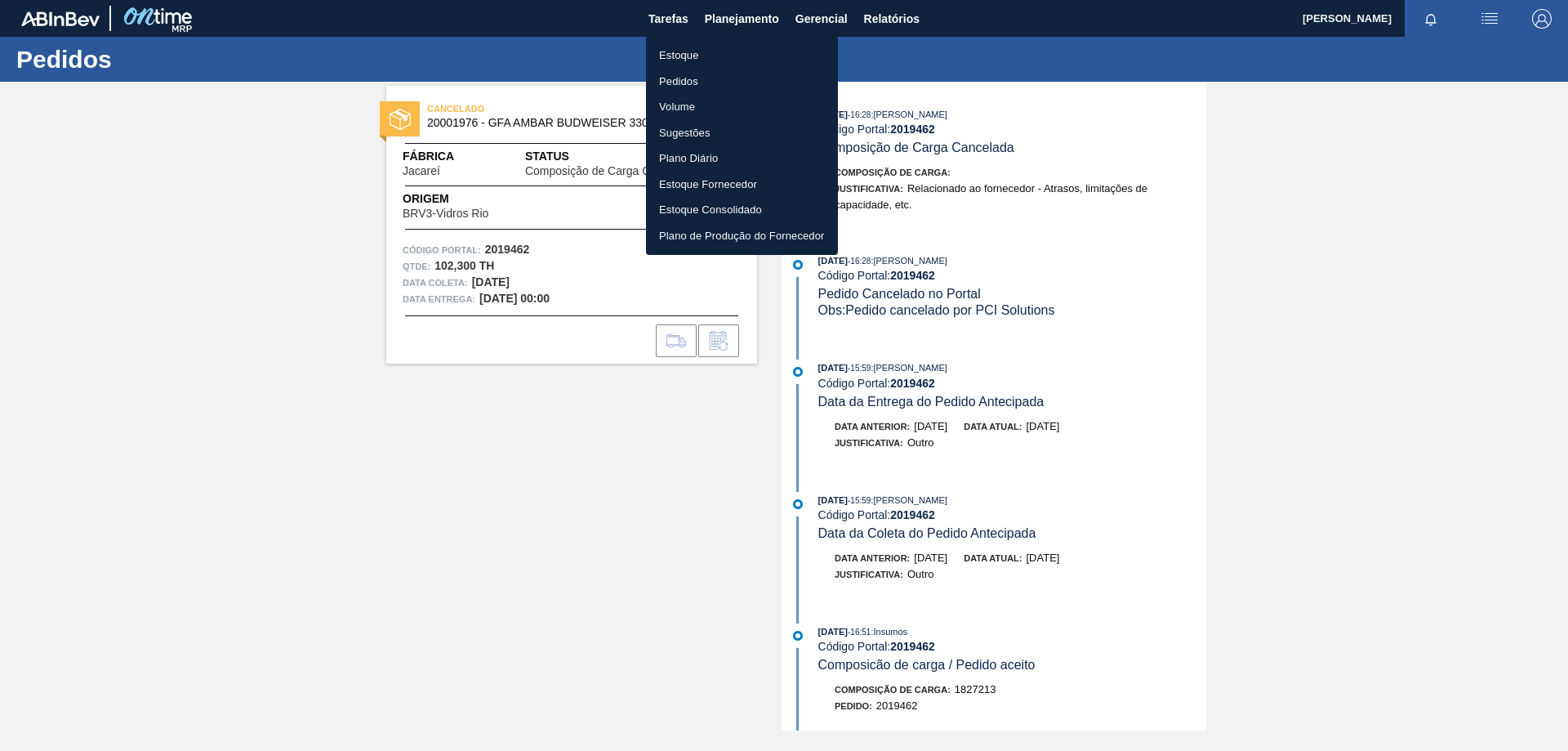
click at [685, 50] on li "Estoque" at bounding box center [741, 55] width 192 height 26
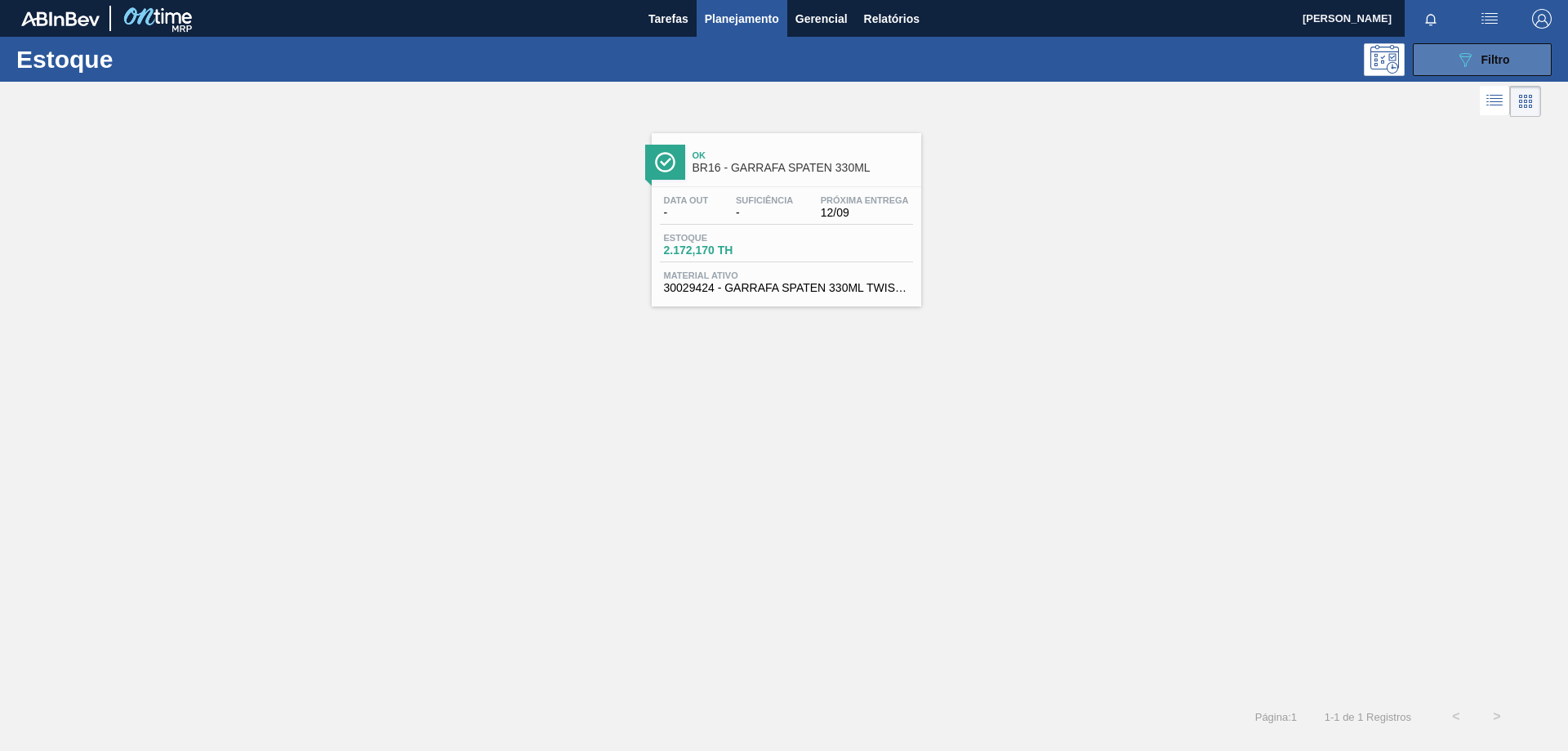
click at [1496, 65] on span "Filtro" at bounding box center [1496, 60] width 29 height 13
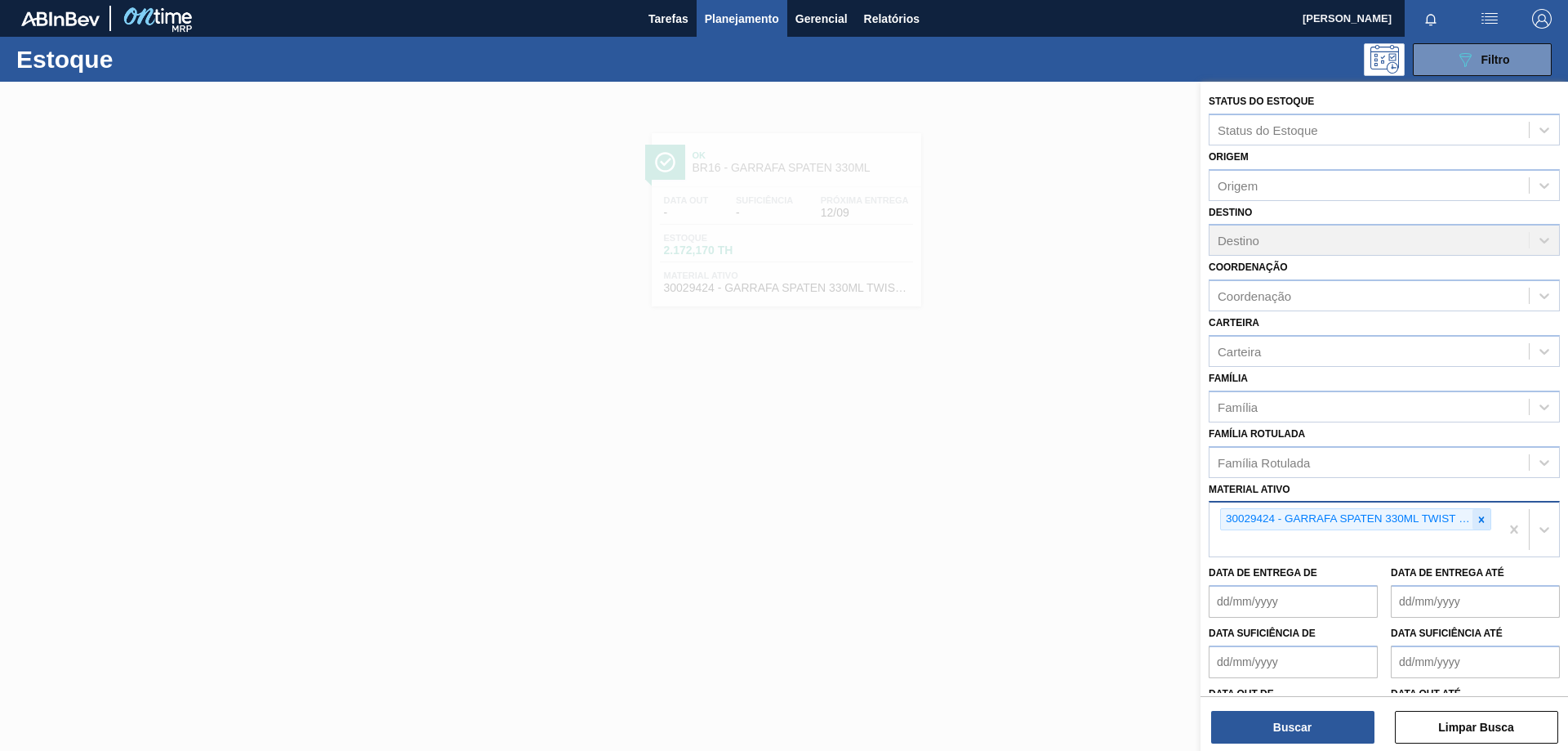
click at [1477, 519] on icon at bounding box center [1481, 519] width 12 height 12
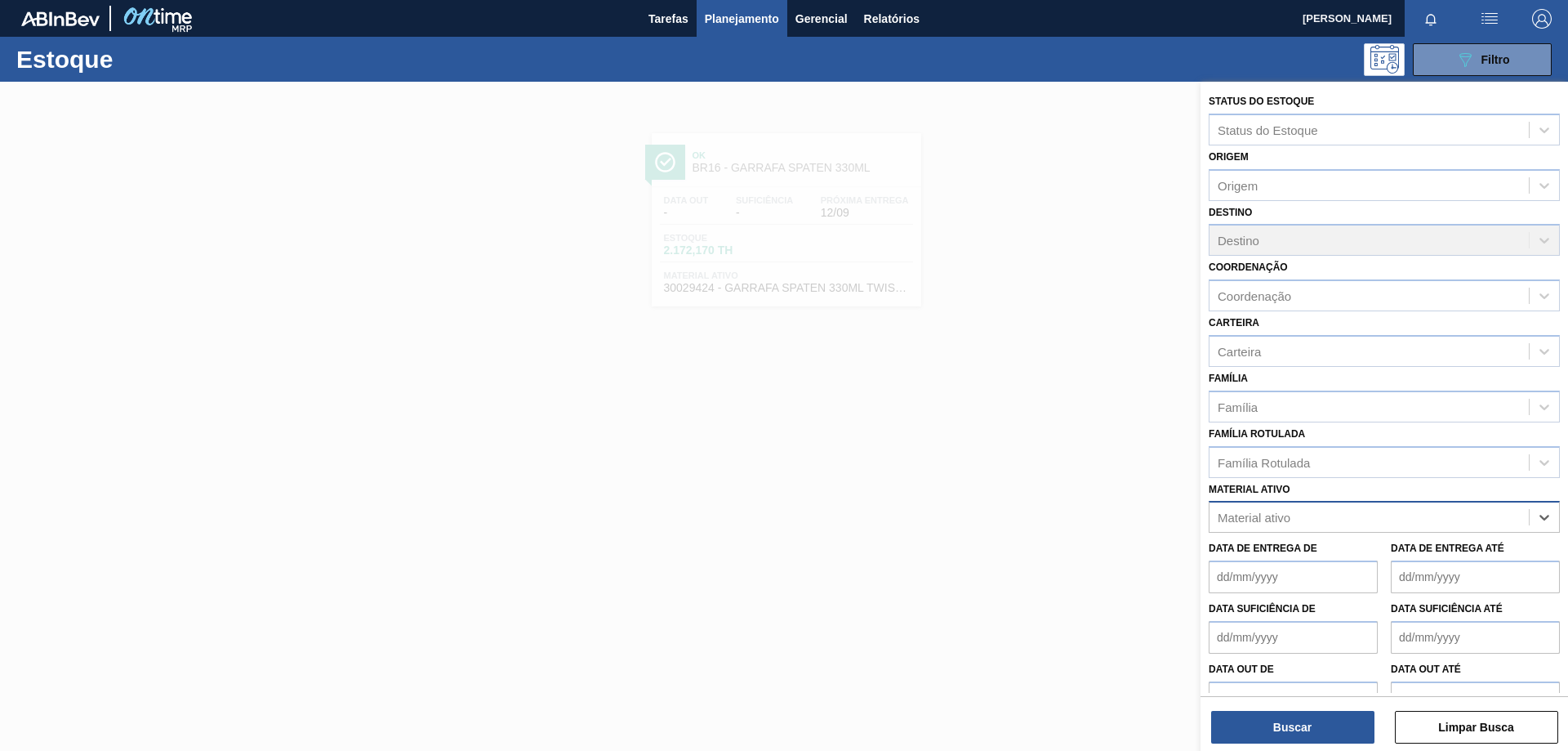
click at [1405, 520] on div "Material ativo" at bounding box center [1369, 518] width 319 height 24
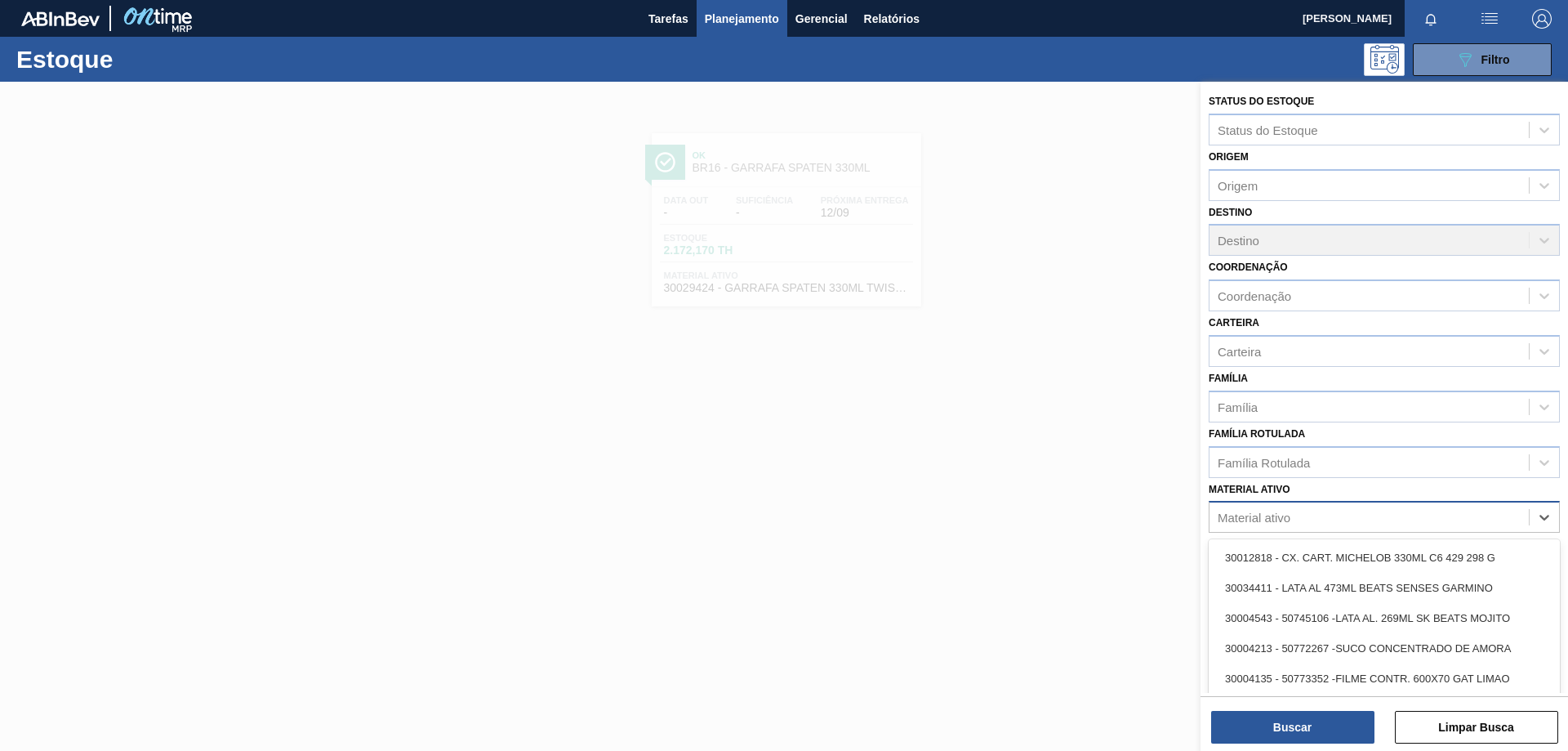
paste ativo "30008247"
type ativo "30008247"
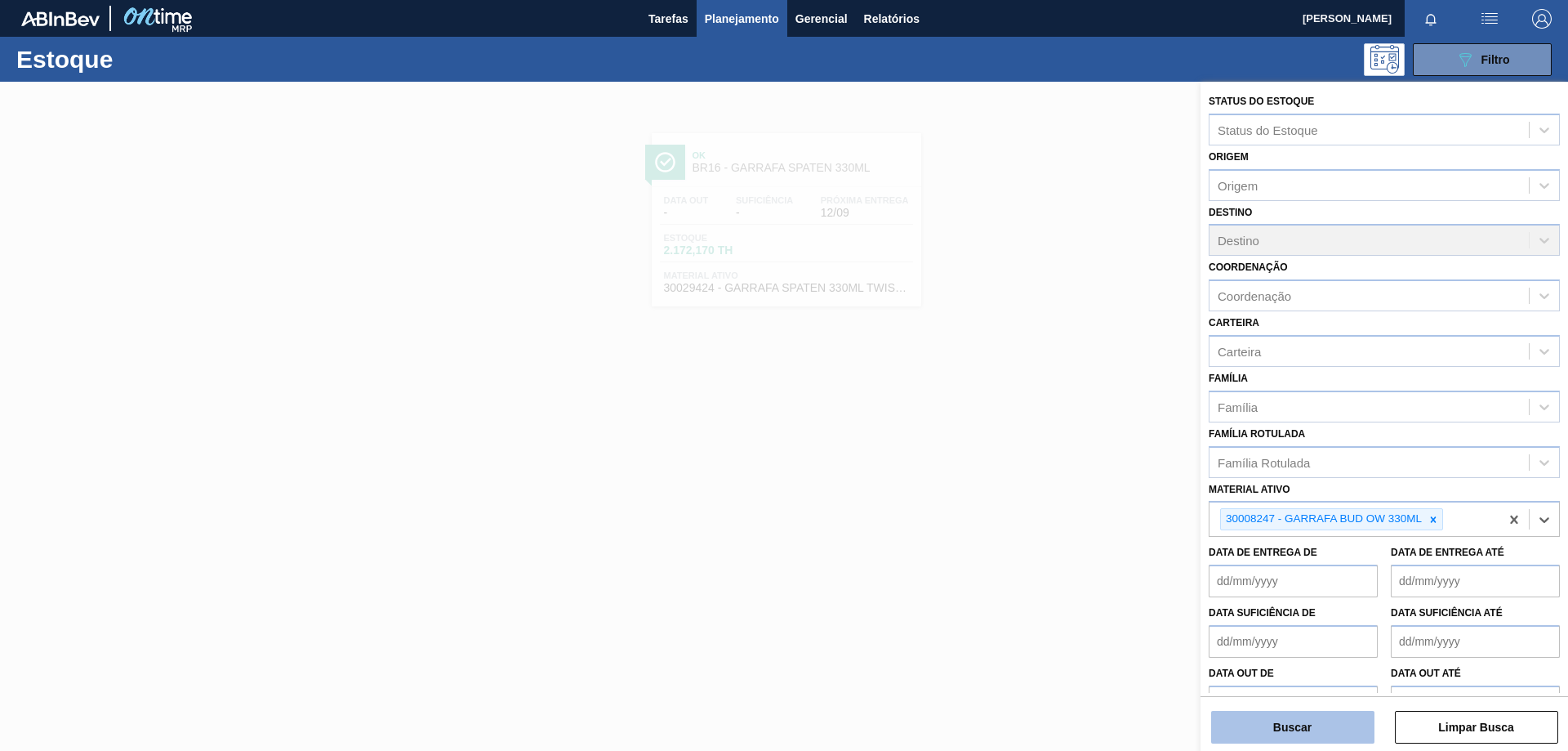
click at [1315, 731] on button "Buscar" at bounding box center [1292, 727] width 164 height 33
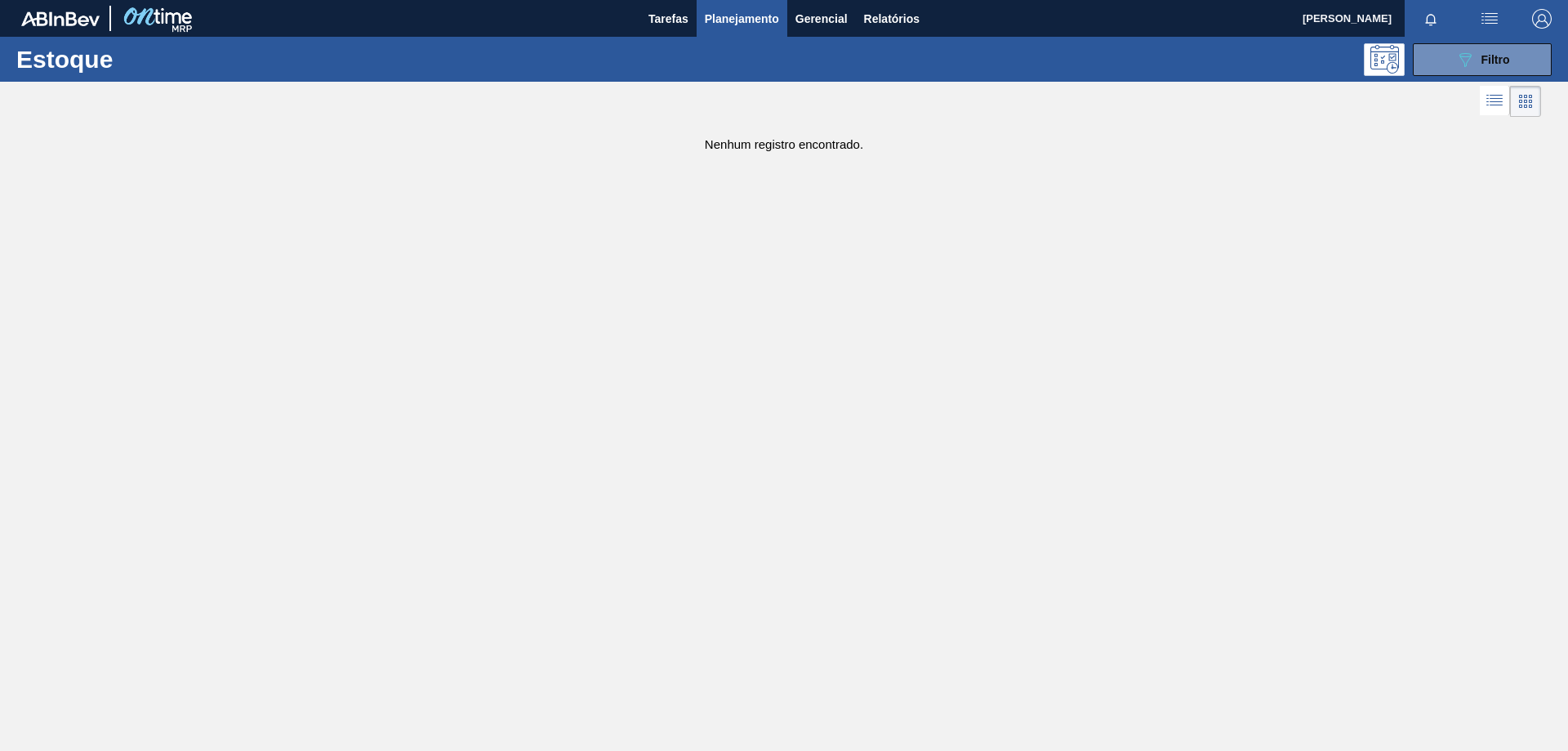
click at [1525, 41] on div "Estoque 089F7B8B-B2A5-4AFE-B5C0-19BA573D28AC Filtro" at bounding box center [784, 60] width 1568 height 45
click at [1505, 54] on span "Filtro" at bounding box center [1496, 60] width 29 height 13
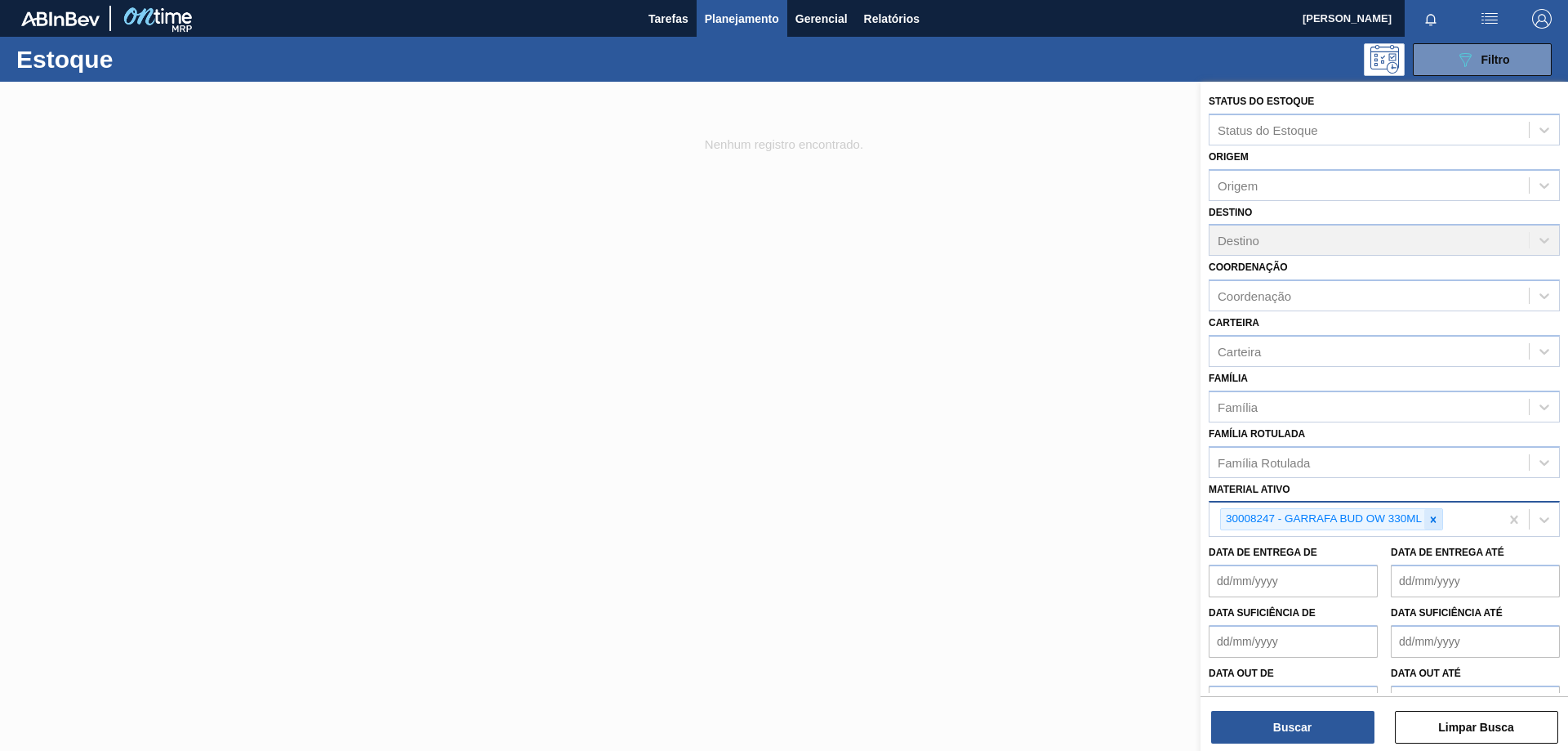
click at [1433, 523] on icon at bounding box center [1433, 519] width 12 height 12
click at [777, 173] on div at bounding box center [784, 457] width 1568 height 751
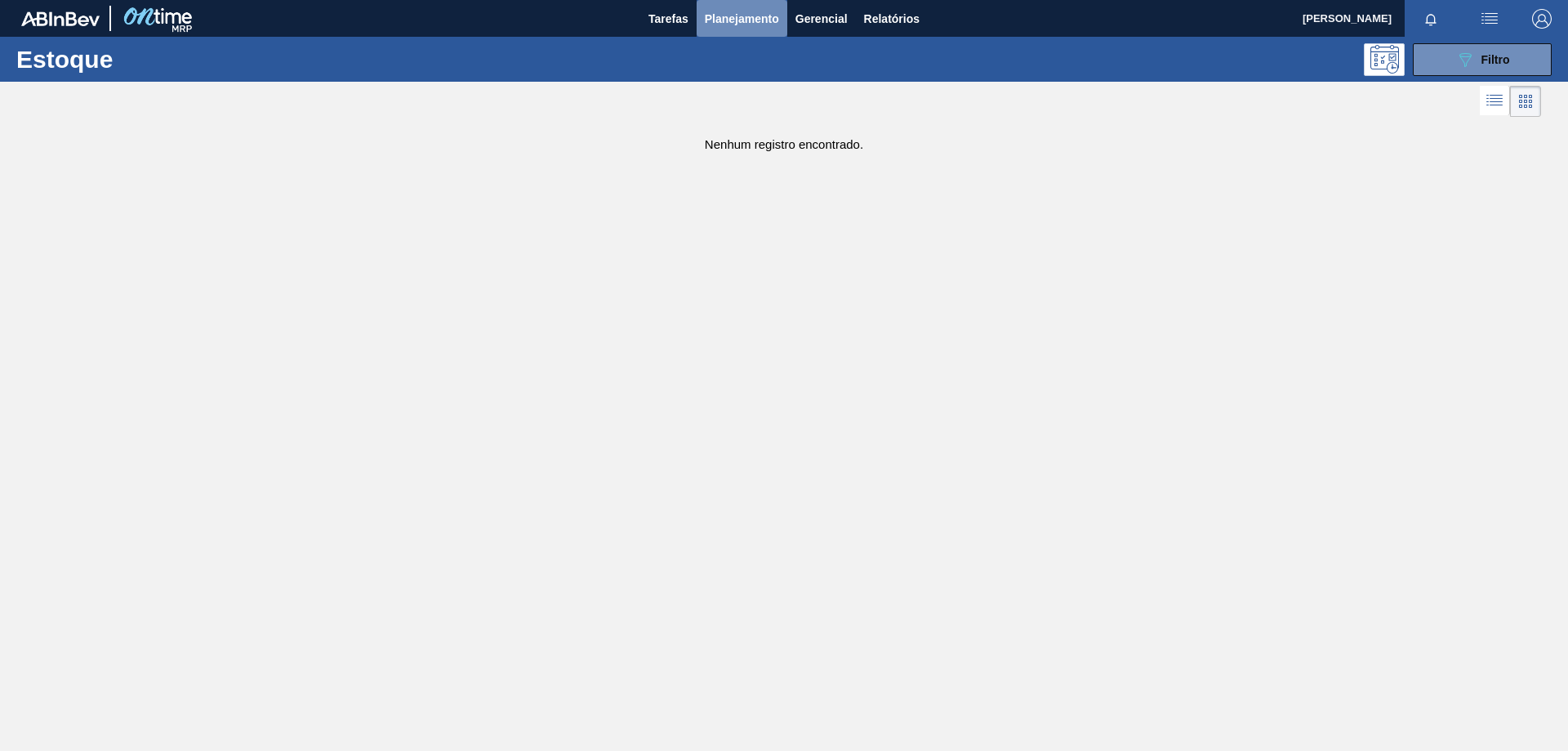
click at [735, 16] on span "Planejamento" at bounding box center [741, 19] width 74 height 20
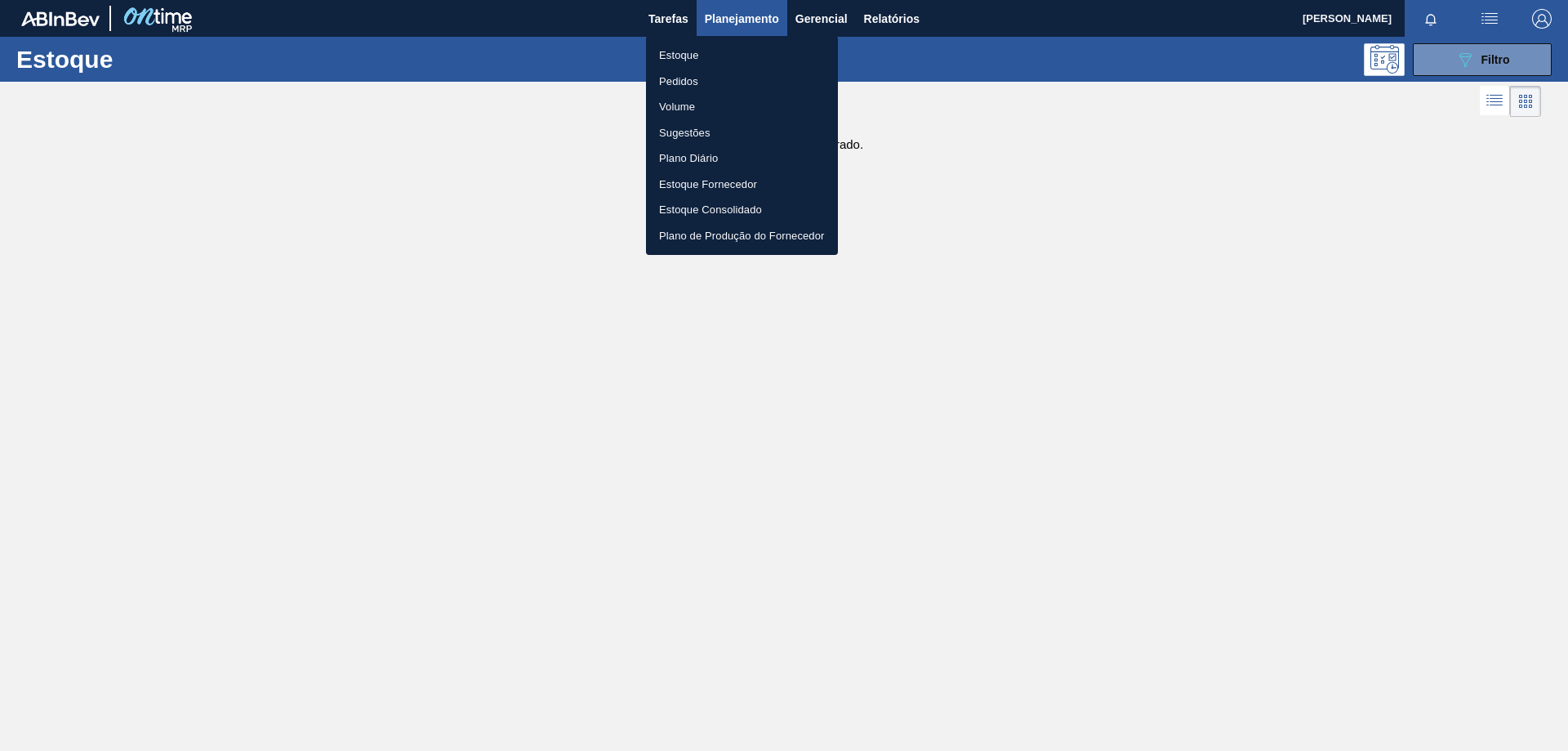
click at [718, 54] on li "Estoque" at bounding box center [741, 55] width 192 height 26
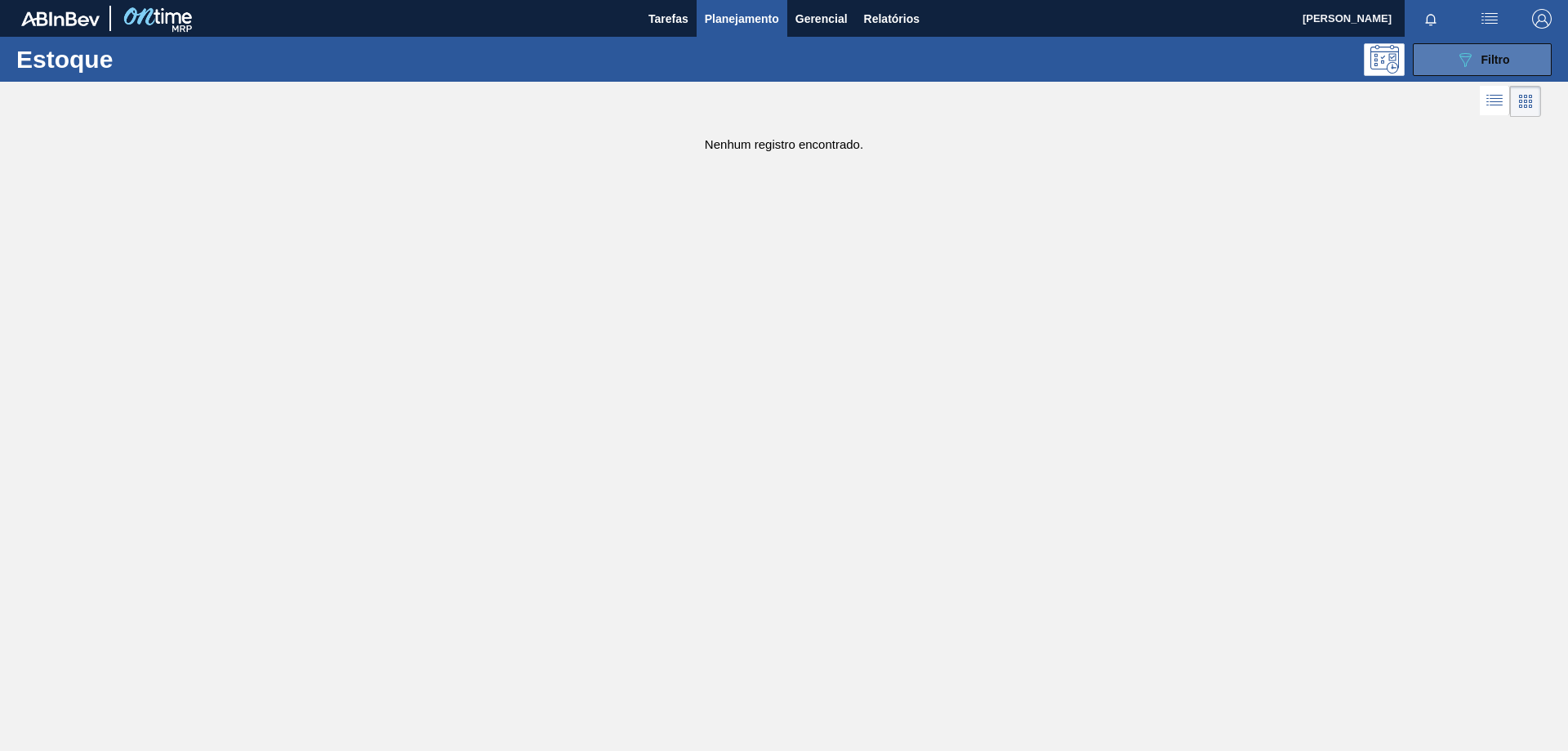
click at [1515, 66] on button "089F7B8B-B2A5-4AFE-B5C0-19BA573D28AC Filtro" at bounding box center [1483, 60] width 139 height 33
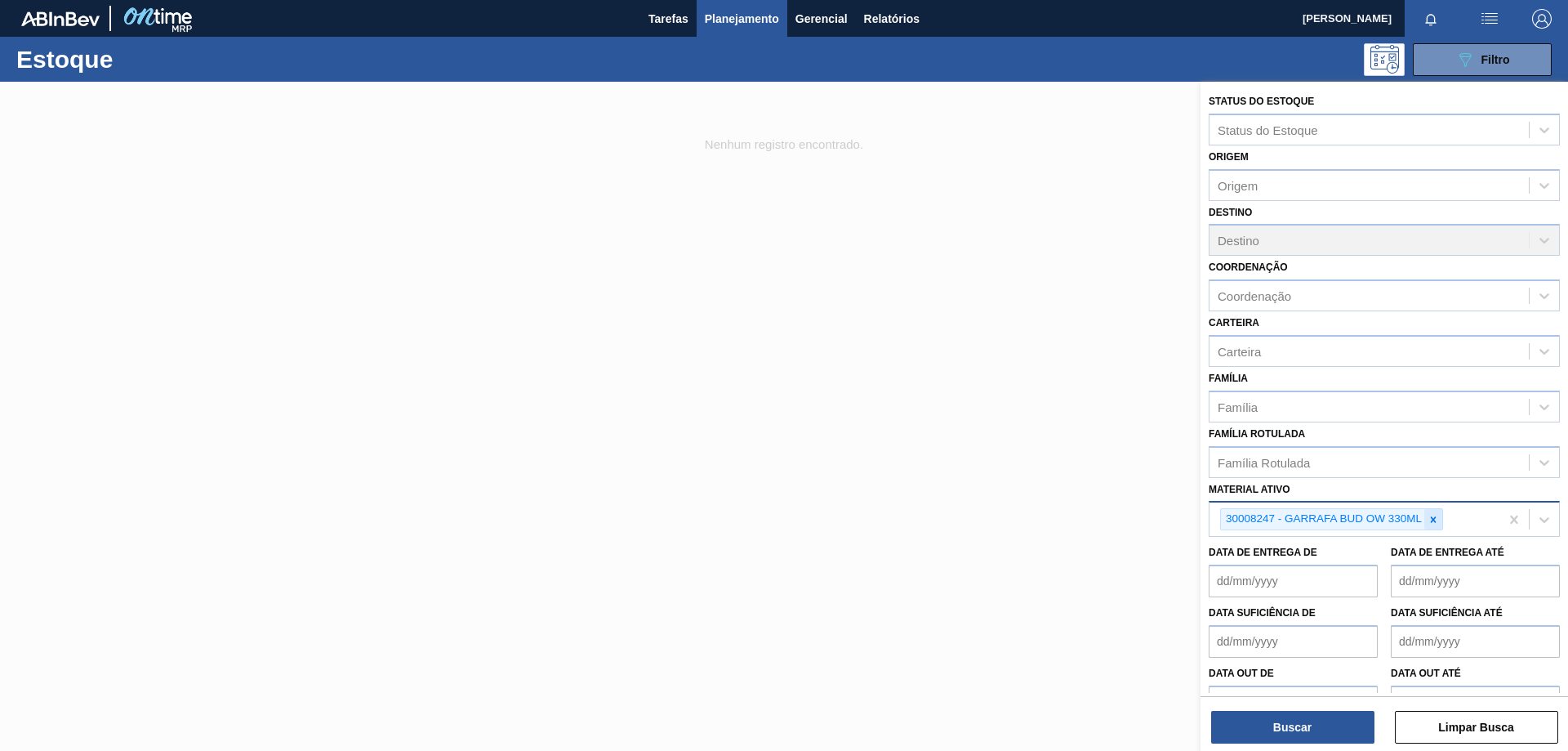
click at [1438, 522] on icon at bounding box center [1433, 519] width 12 height 12
paste ativo "30008247"
type ativo "30008247"
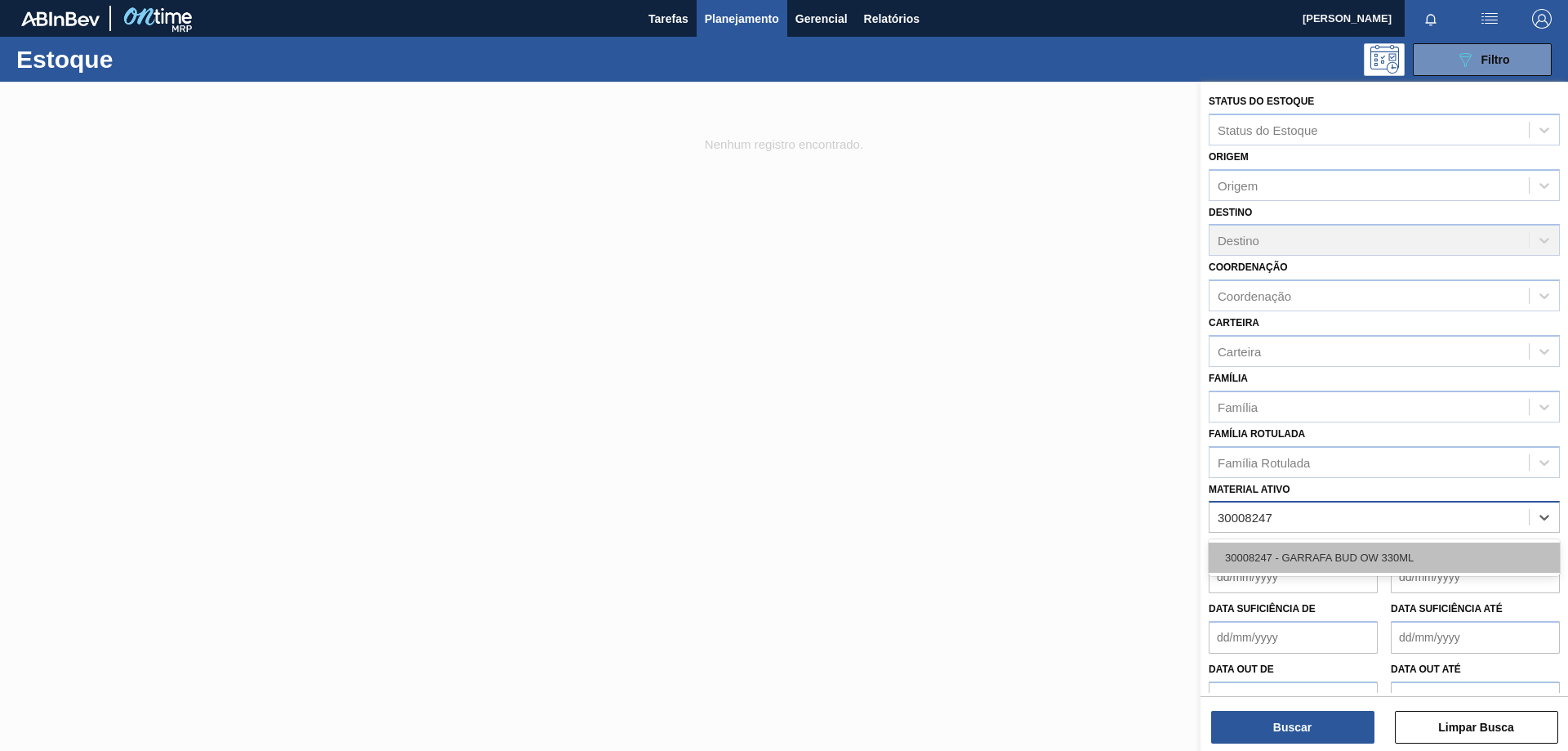
click at [1263, 556] on div "30008247 - GARRAFA BUD OW 330ML" at bounding box center [1384, 557] width 351 height 30
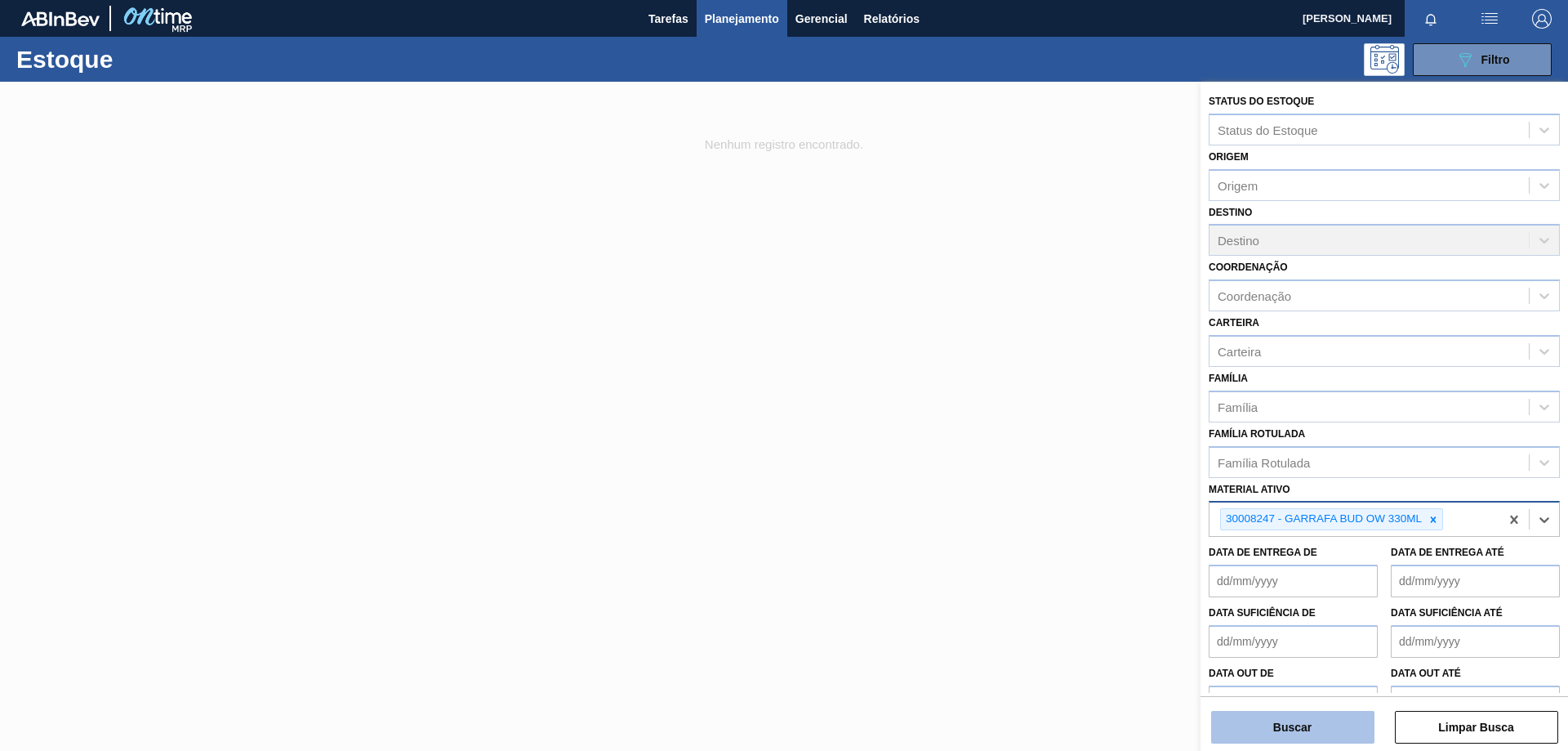
click at [1233, 724] on button "Buscar" at bounding box center [1292, 727] width 164 height 33
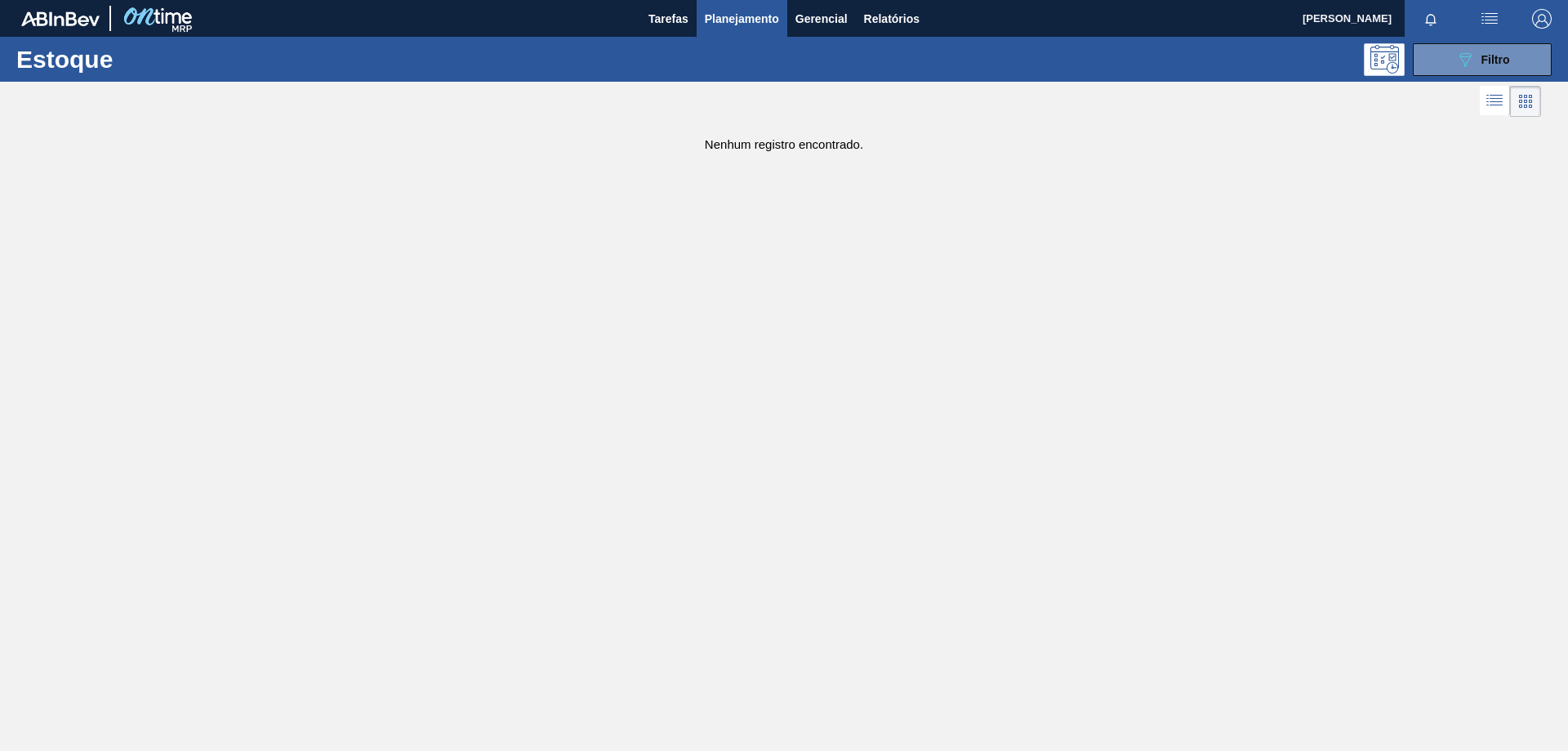
drag, startPoint x: 1461, startPoint y: 48, endPoint x: 1567, endPoint y: 160, distance: 154.2
click at [1460, 48] on button "089F7B8B-B2A5-4AFE-B5C0-19BA573D28AC Filtro" at bounding box center [1483, 60] width 139 height 33
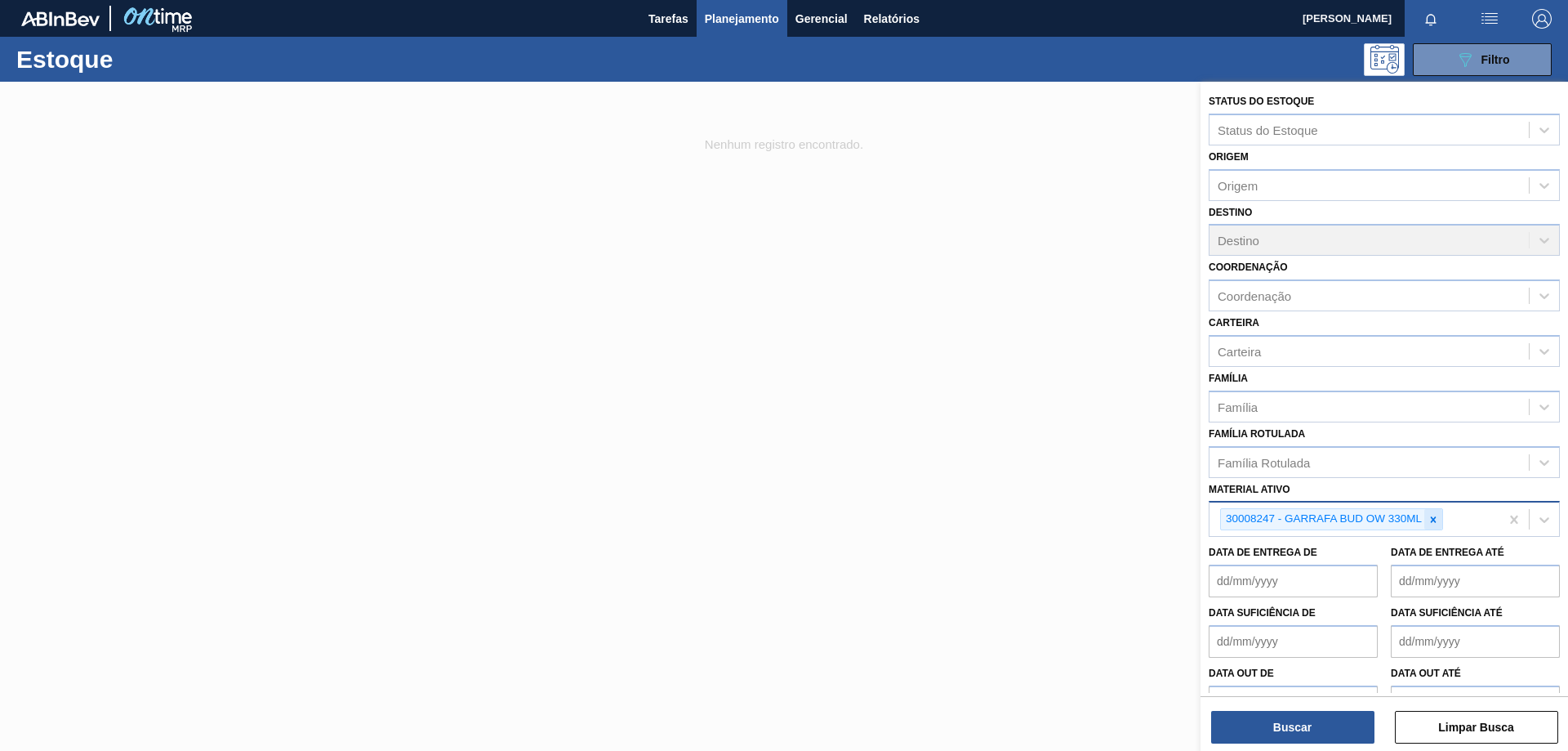
click at [1433, 518] on icon at bounding box center [1433, 519] width 12 height 12
paste ativo "30005328"
type ativo "30005328"
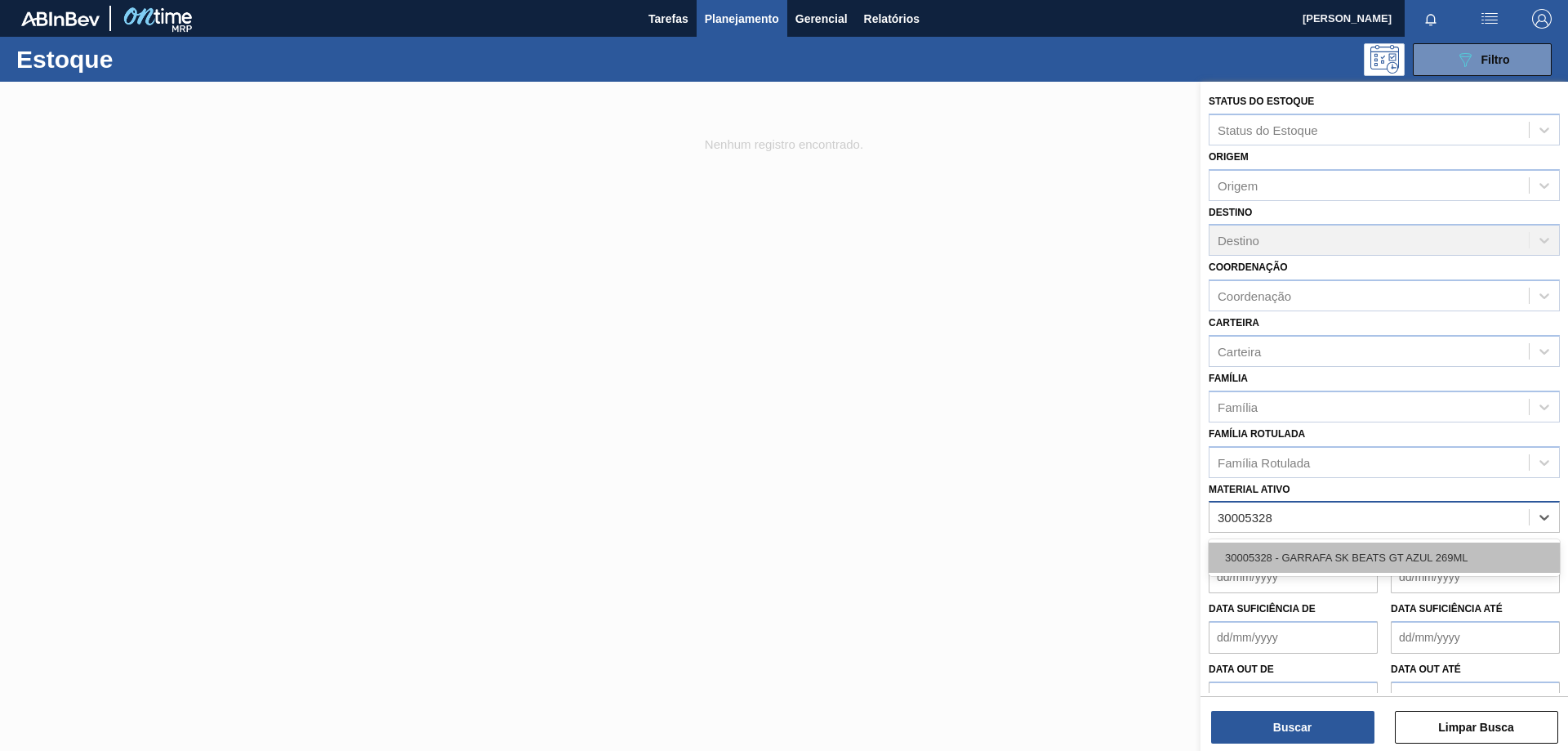
click at [1321, 560] on div "30005328 - GARRAFA SK BEATS GT AZUL 269ML" at bounding box center [1384, 557] width 351 height 30
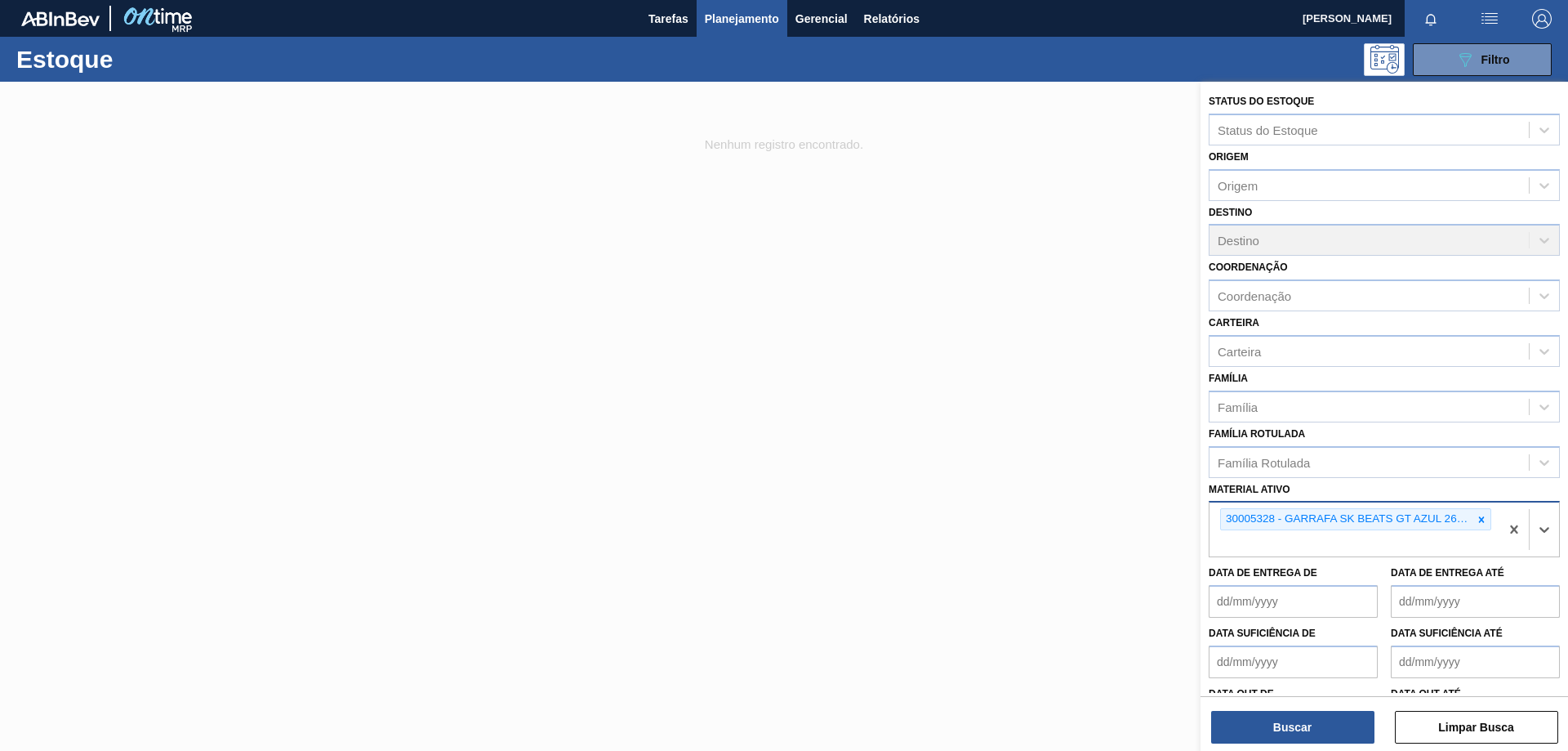
click at [1236, 749] on div "Status do Estoque Status do Estoque Origem Origem Destino Destino Coordenação C…" at bounding box center [1384, 417] width 367 height 672
click at [1245, 732] on button "Buscar" at bounding box center [1292, 727] width 164 height 33
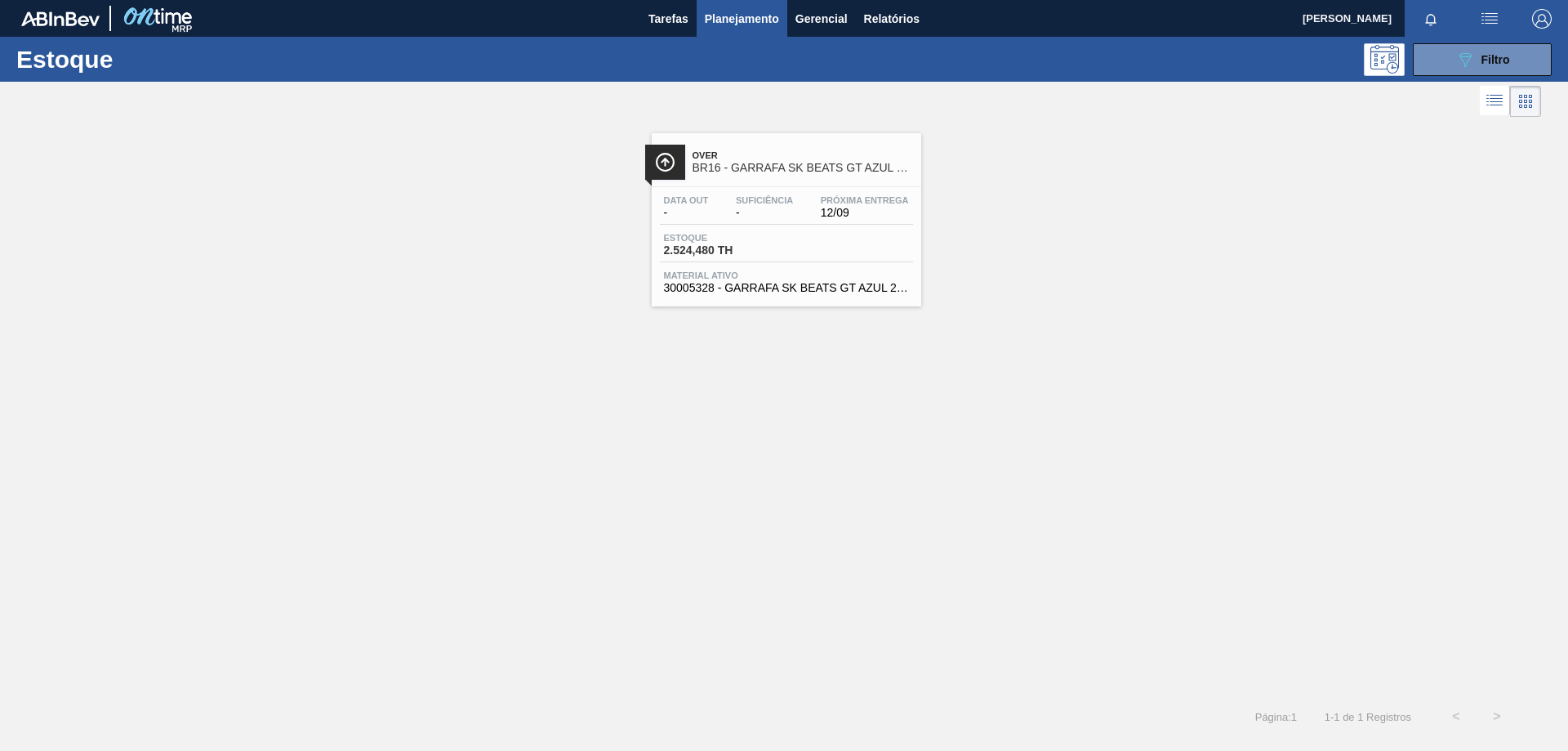
click at [864, 237] on div "Estoque 2.524,480 TH" at bounding box center [787, 247] width 253 height 30
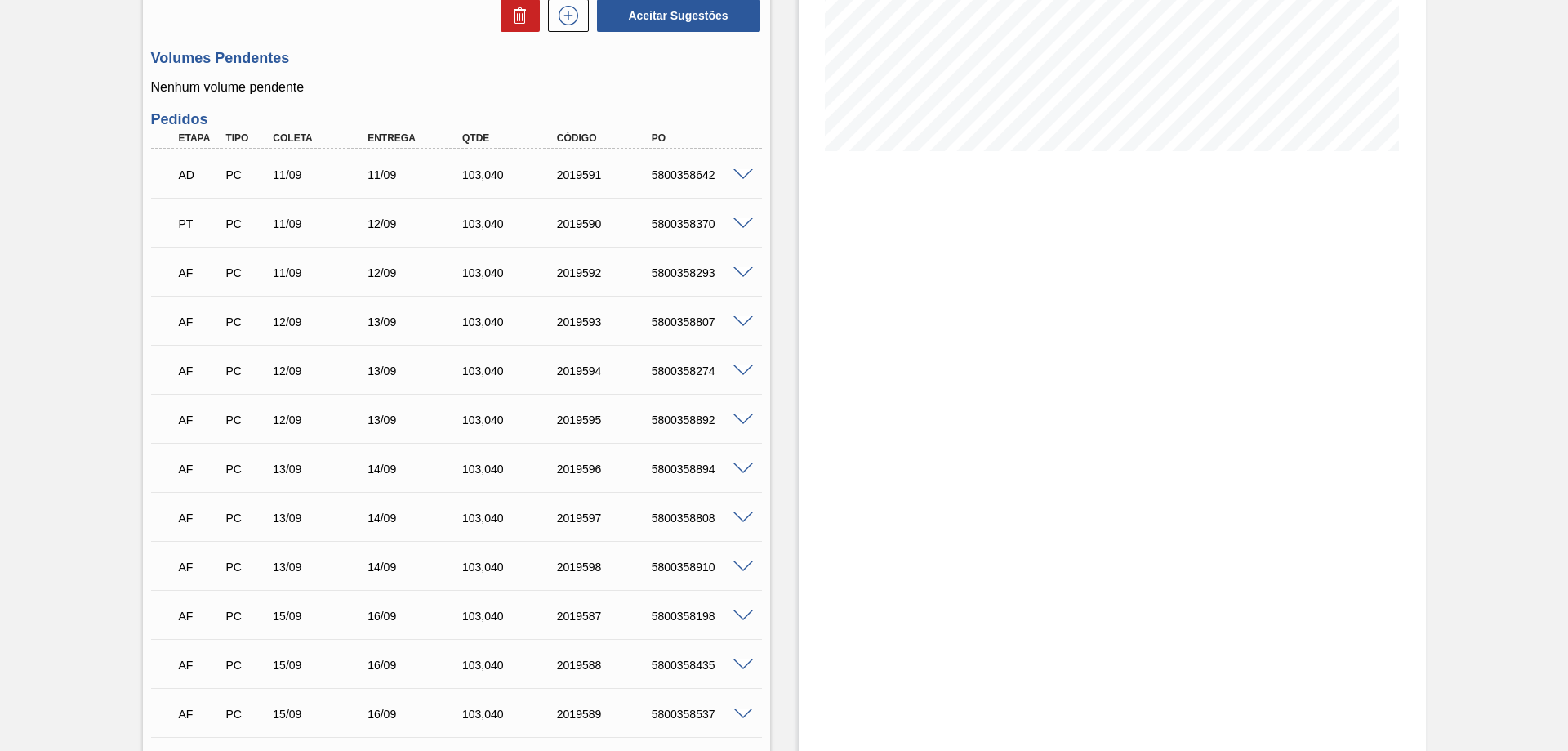
scroll to position [545, 0]
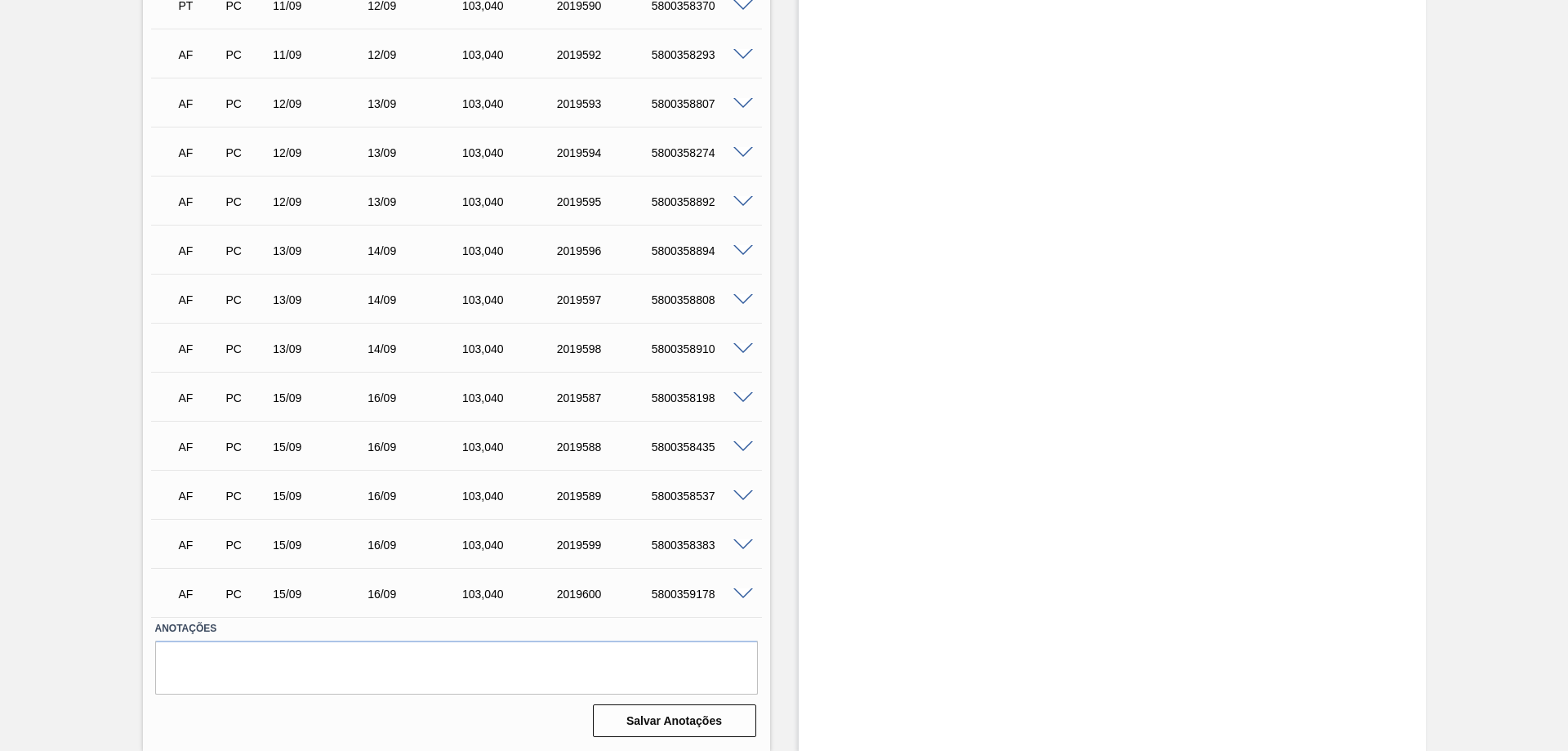
click at [634, 599] on div "2019600" at bounding box center [605, 594] width 106 height 13
click at [657, 598] on div "5800359178" at bounding box center [700, 594] width 106 height 13
click at [718, 587] on div "AF PC 15/09 16/09 103,040 2019600 5800359178" at bounding box center [452, 593] width 568 height 33
click at [730, 592] on div at bounding box center [746, 594] width 33 height 13
click at [741, 594] on span at bounding box center [743, 594] width 20 height 13
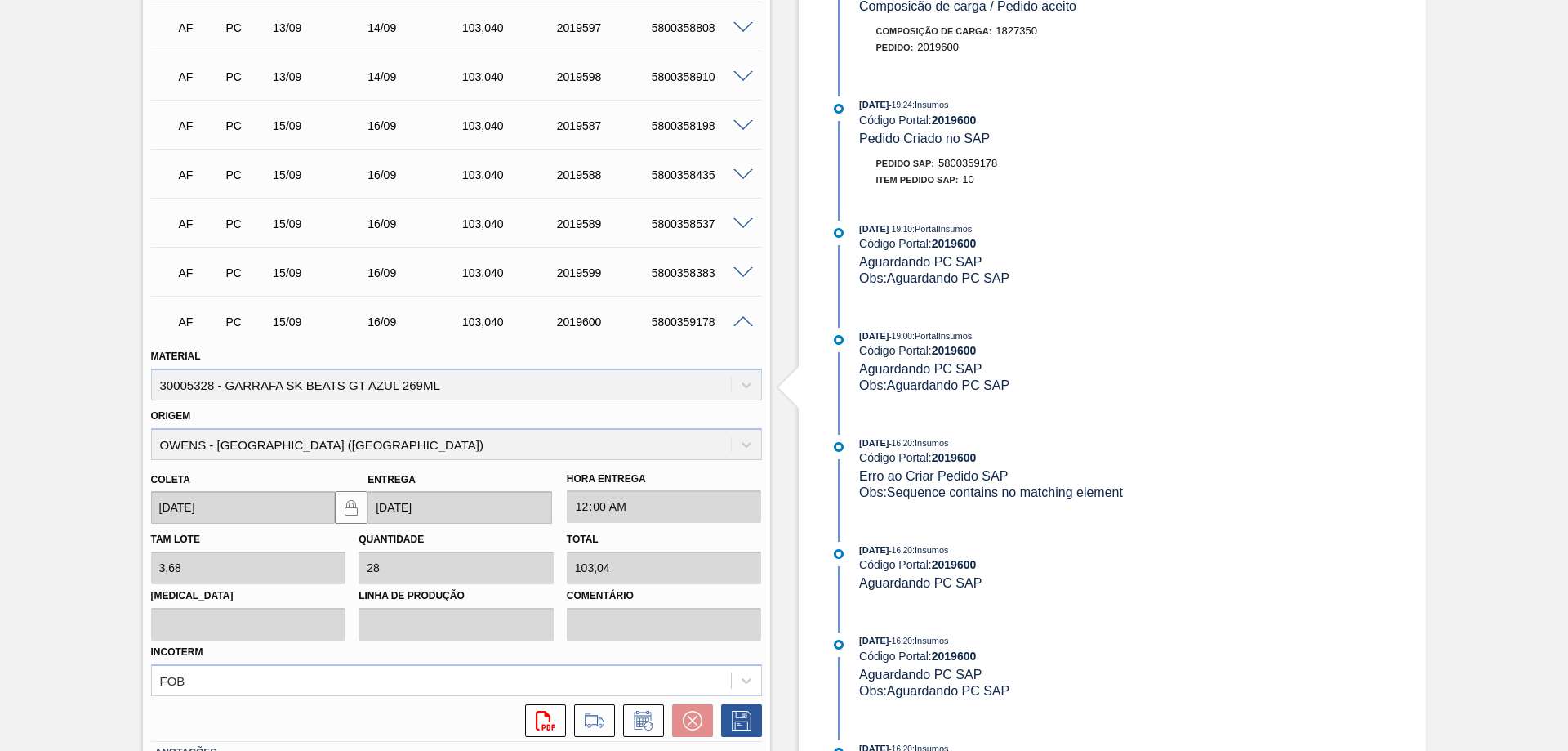
scroll to position [942, 0]
